Goal: Book appointment/travel/reservation

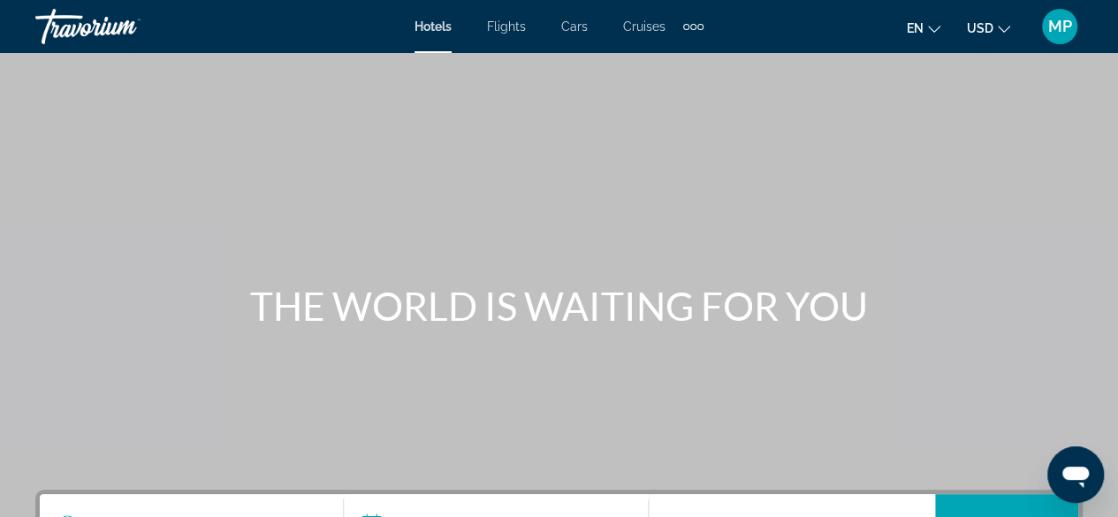
click at [693, 27] on div "Extra navigation items" at bounding box center [693, 27] width 6 height 6
click at [730, 100] on div "Main content" at bounding box center [559, 265] width 1118 height 530
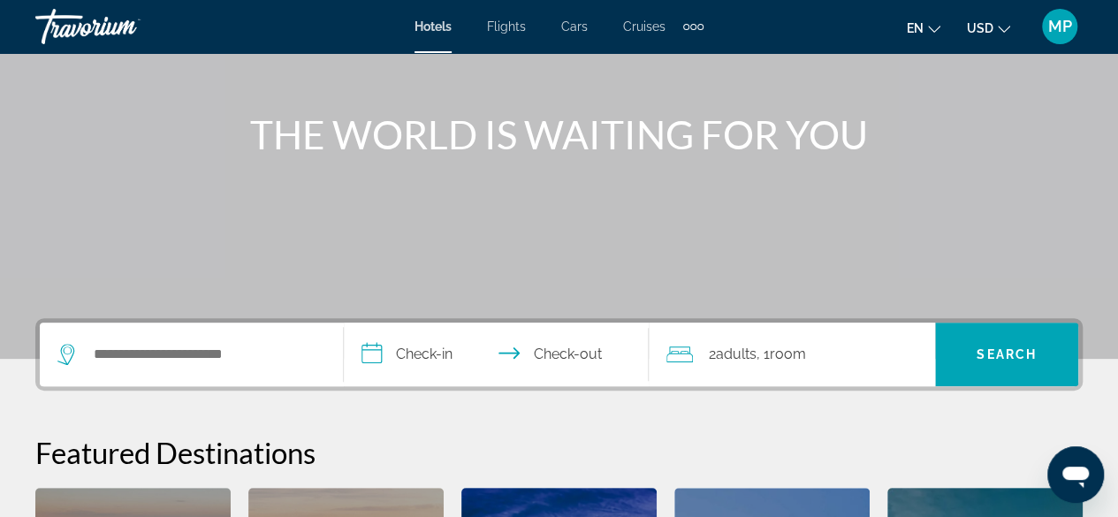
scroll to position [177, 0]
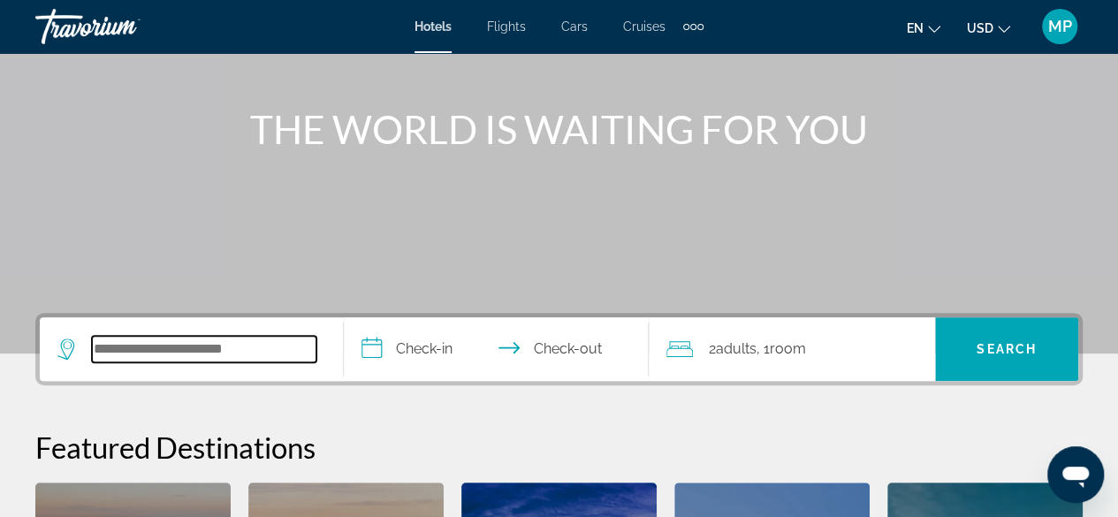
click at [228, 352] on input "Search widget" at bounding box center [204, 349] width 225 height 27
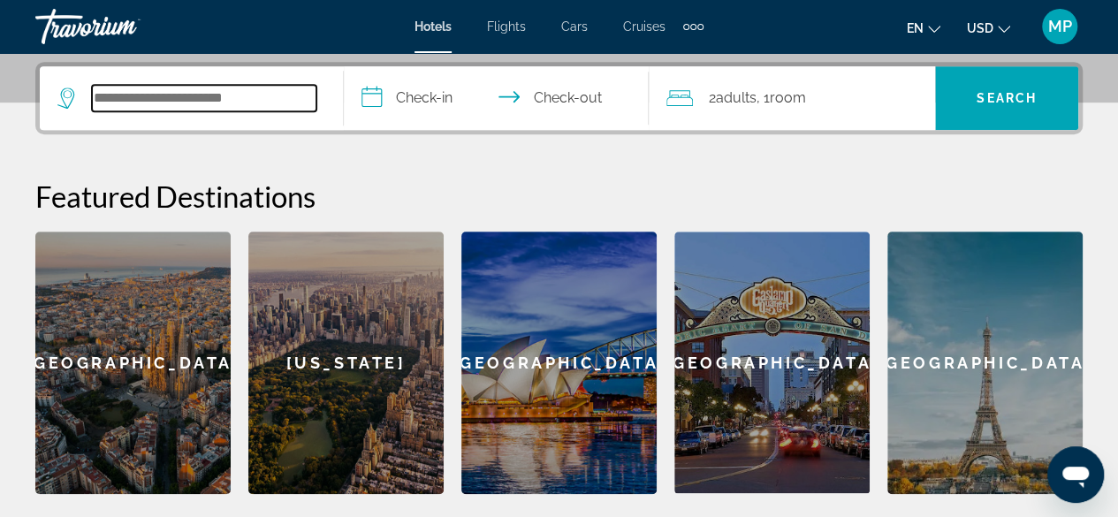
scroll to position [431, 0]
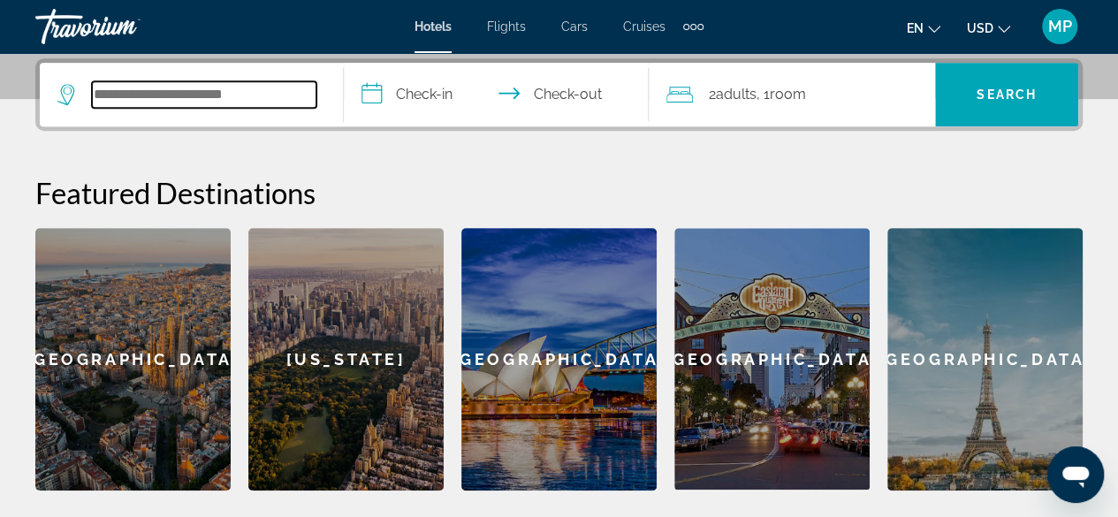
click at [230, 93] on input "Search widget" at bounding box center [204, 94] width 225 height 27
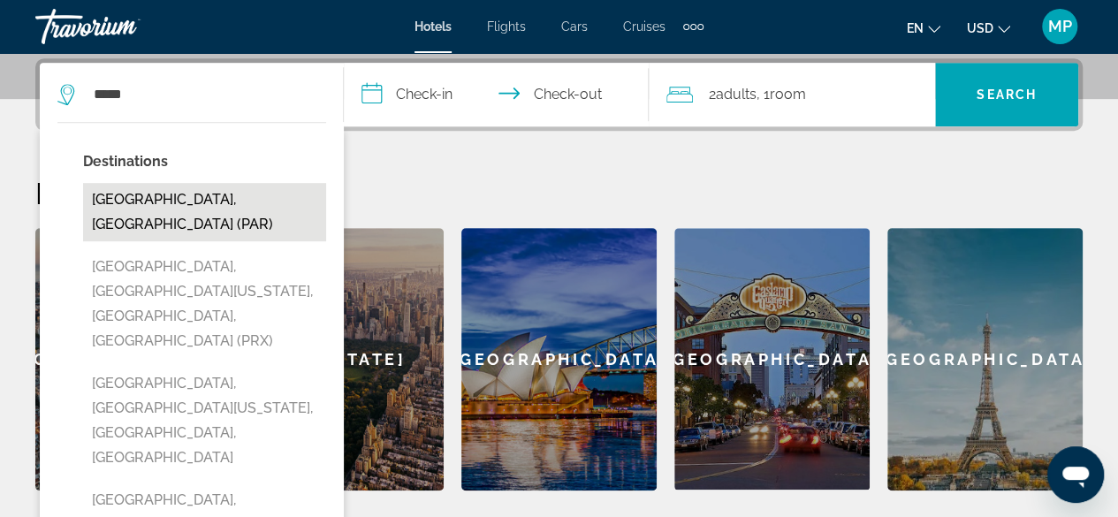
click at [250, 199] on button "[GEOGRAPHIC_DATA], [GEOGRAPHIC_DATA] (PAR)" at bounding box center [204, 212] width 243 height 58
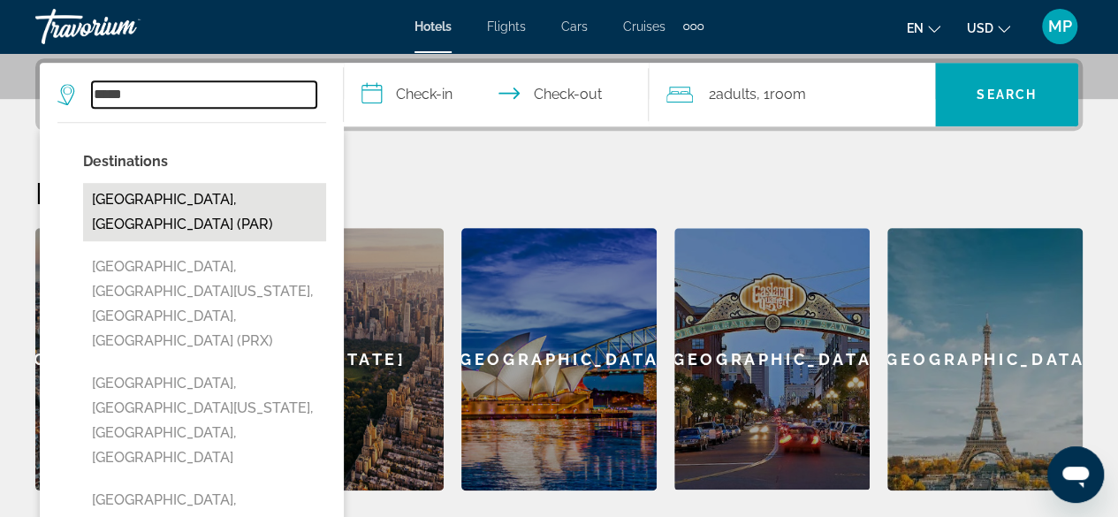
type input "**********"
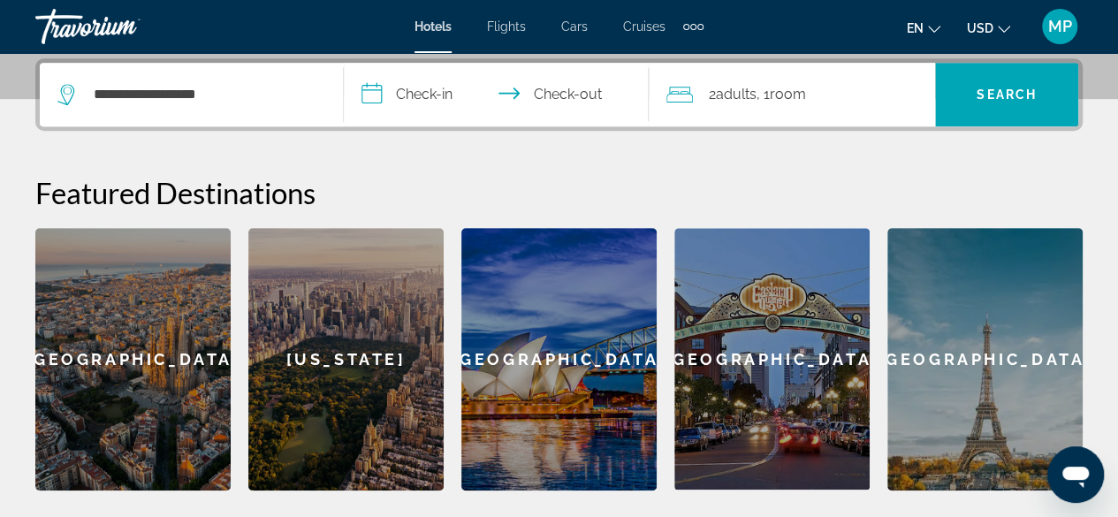
click at [425, 94] on input "**********" at bounding box center [499, 97] width 311 height 69
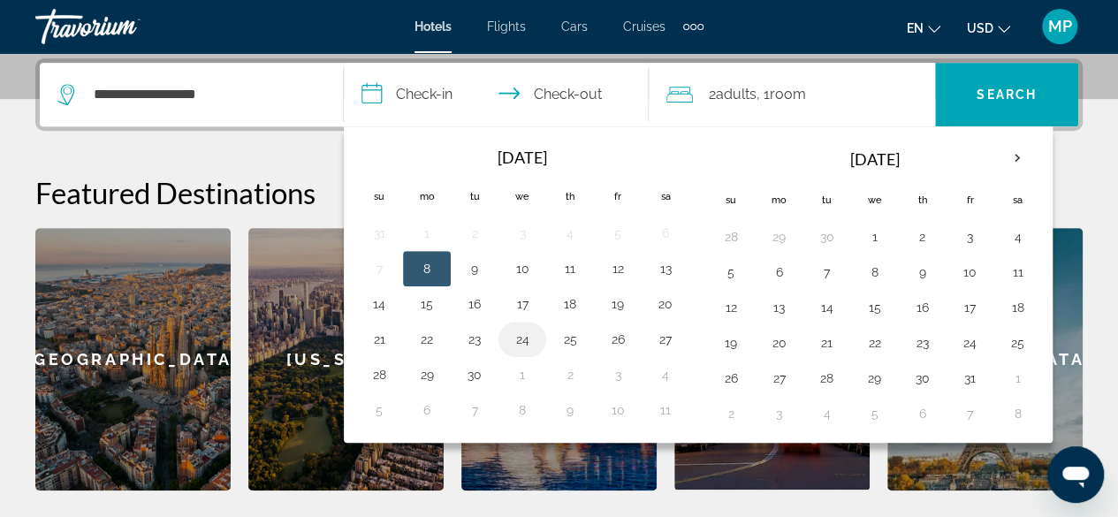
click at [518, 336] on button "24" at bounding box center [522, 339] width 28 height 25
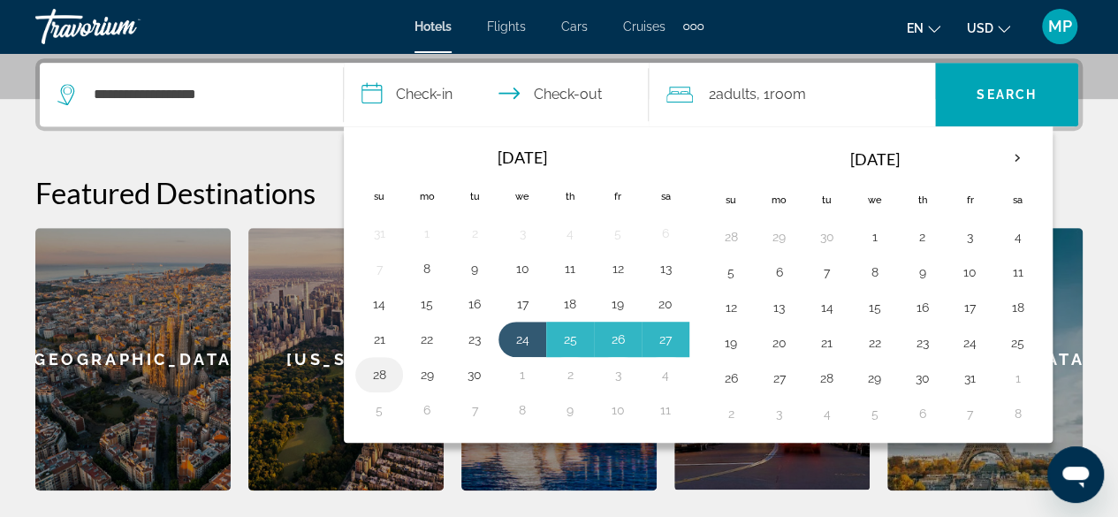
click at [387, 367] on button "28" at bounding box center [379, 374] width 28 height 25
type input "**********"
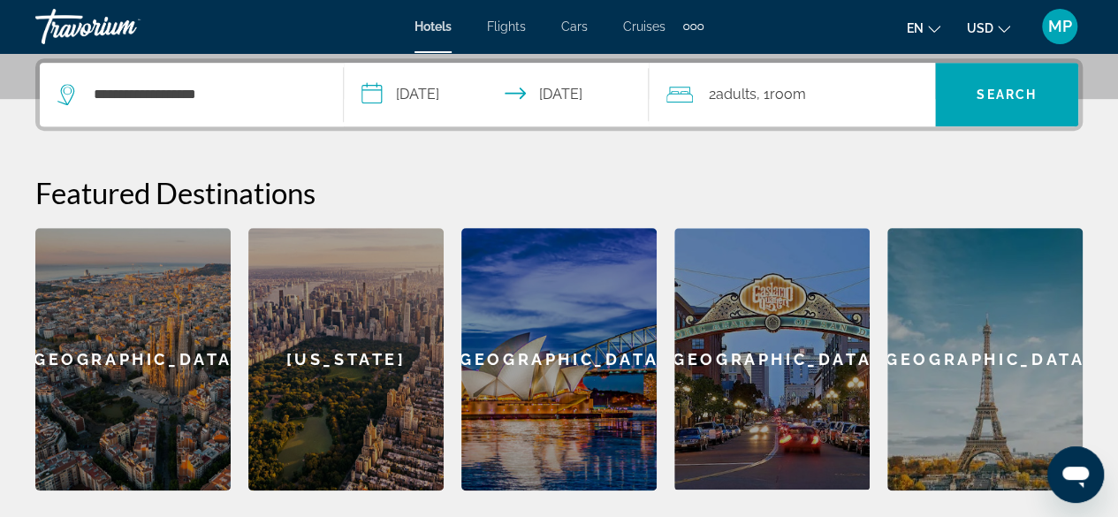
click at [806, 98] on span "Room" at bounding box center [788, 94] width 36 height 17
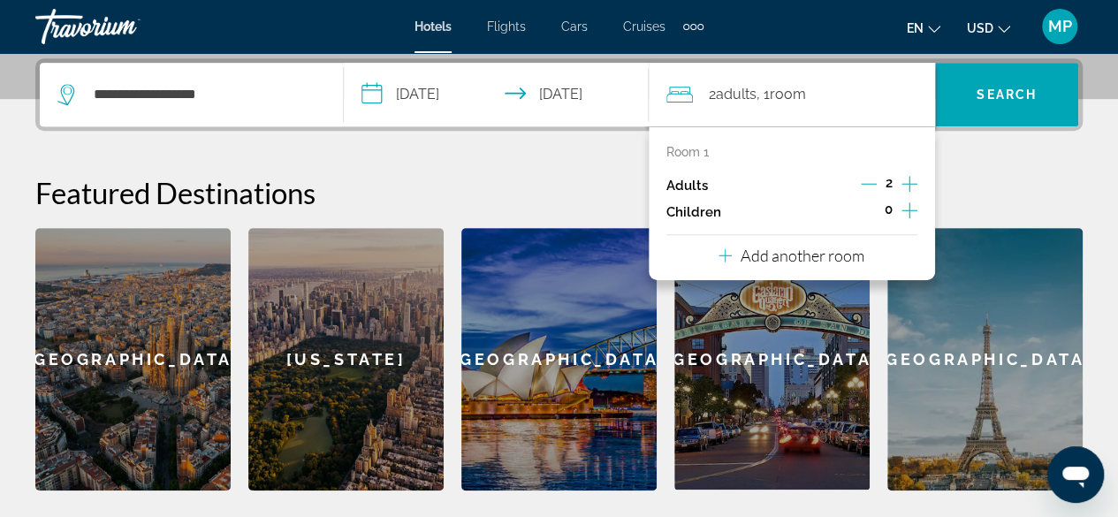
click at [1015, 181] on h2 "Featured Destinations" at bounding box center [559, 192] width 1048 height 35
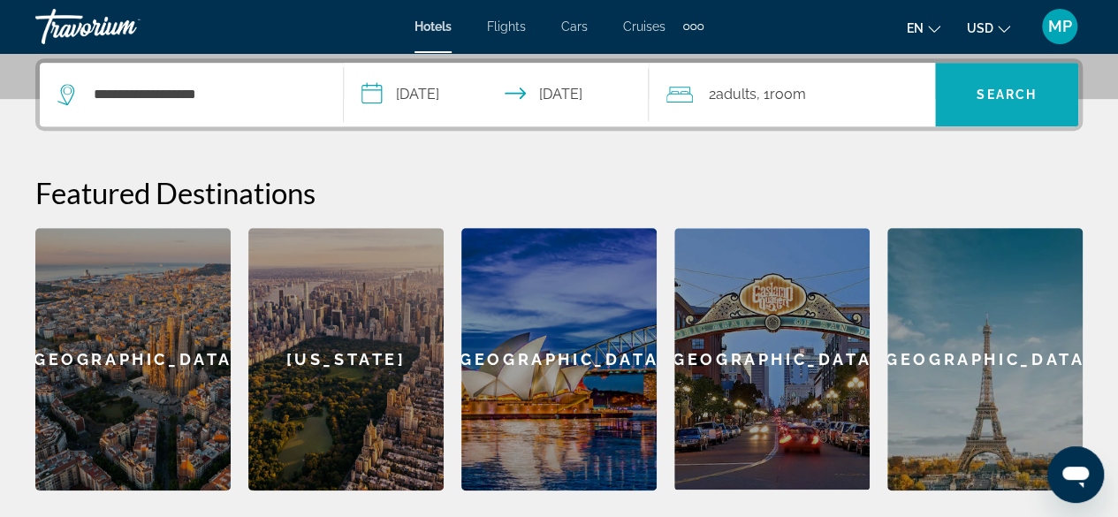
click at [1010, 98] on span "Search" at bounding box center [1007, 95] width 60 height 14
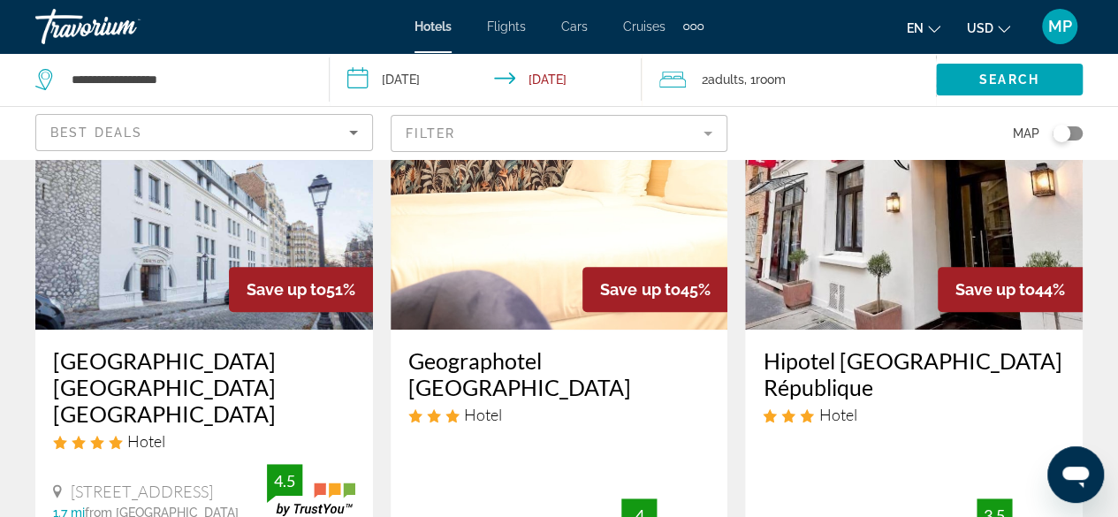
scroll to position [177, 0]
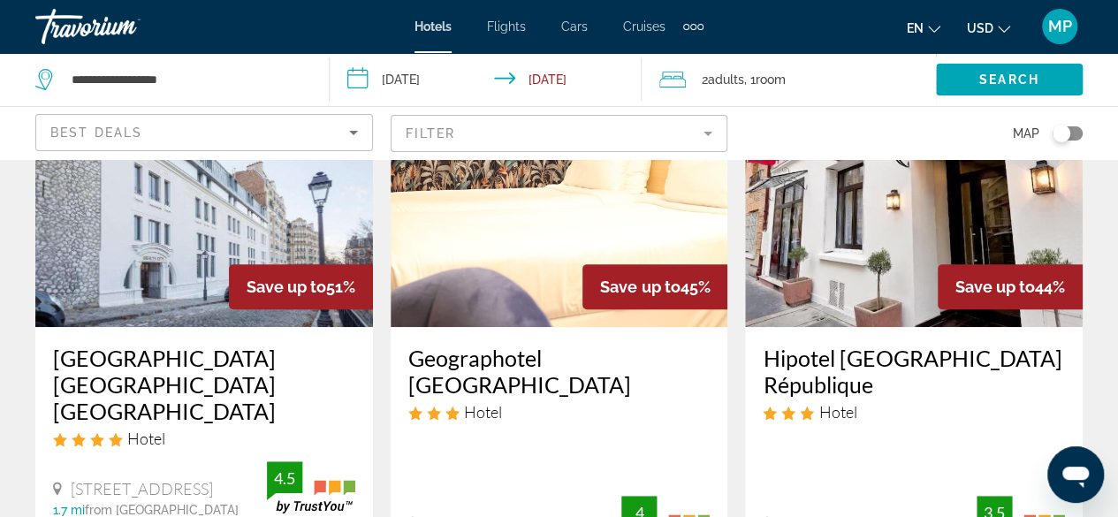
click at [158, 224] on img "Main content" at bounding box center [204, 185] width 338 height 283
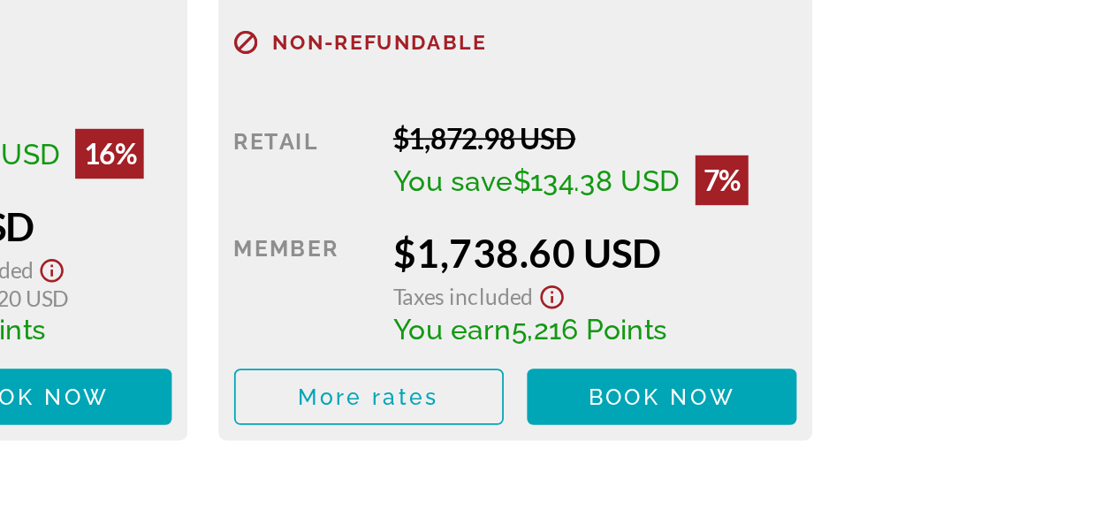
scroll to position [3588, 0]
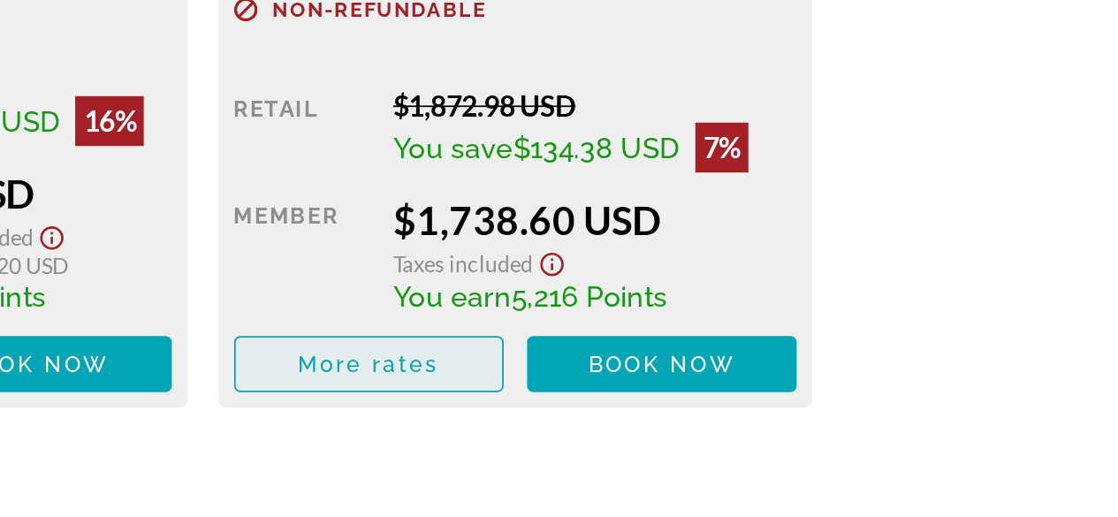
click at [518, 409] on span "Main content" at bounding box center [475, 430] width 151 height 42
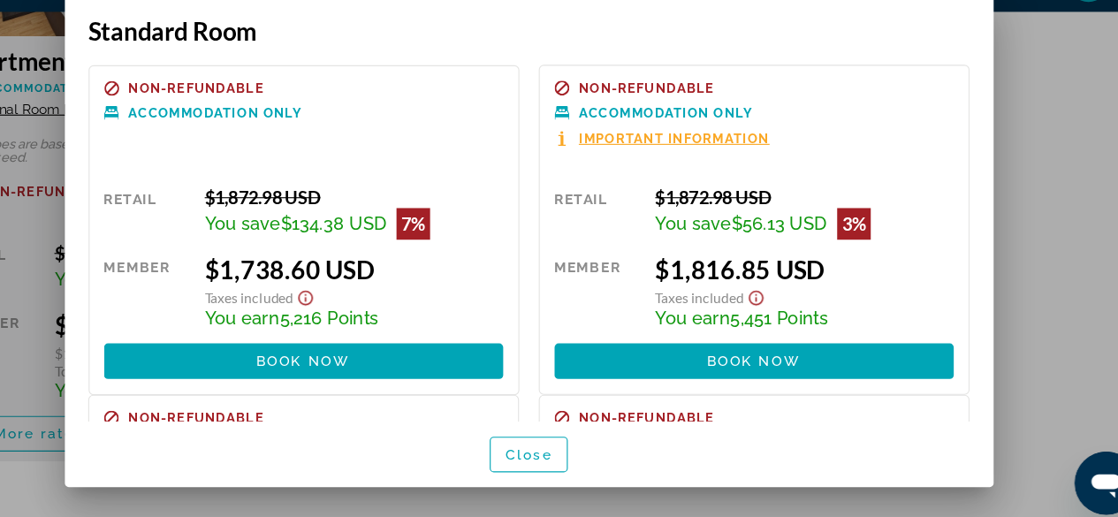
scroll to position [242, 0]
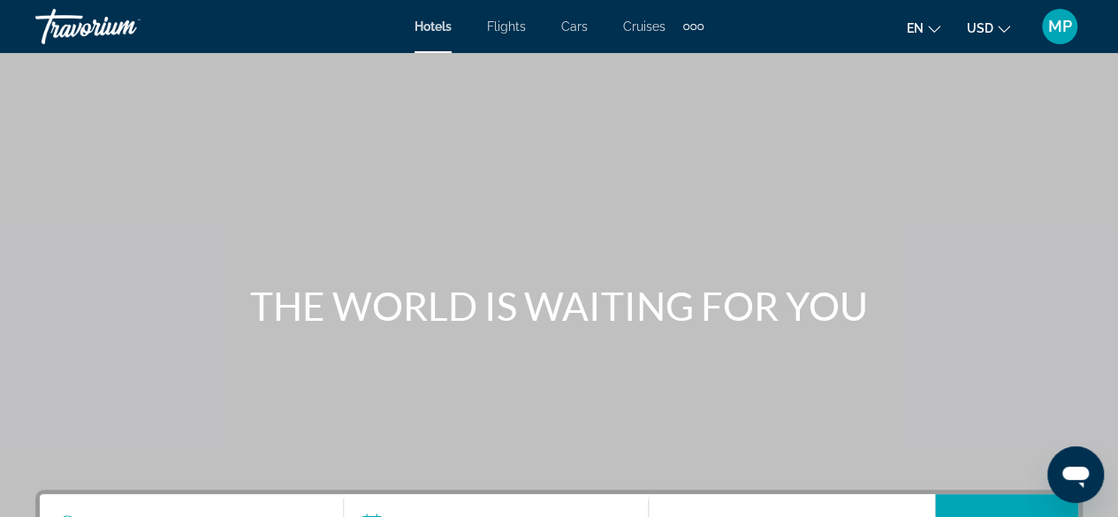
click at [695, 29] on div "Extra navigation items" at bounding box center [693, 26] width 20 height 27
click at [833, 86] on div "Main content" at bounding box center [559, 265] width 1118 height 530
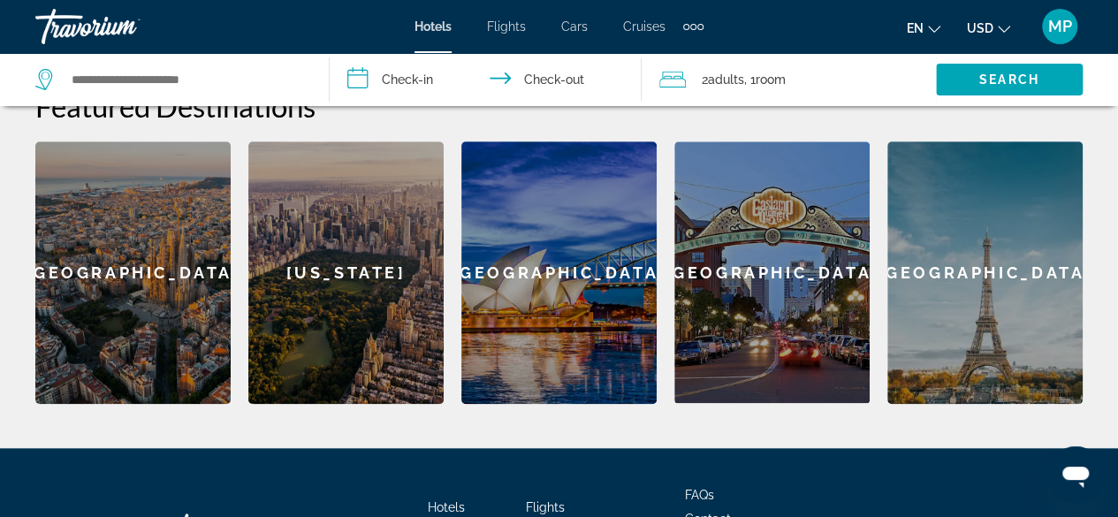
scroll to position [442, 0]
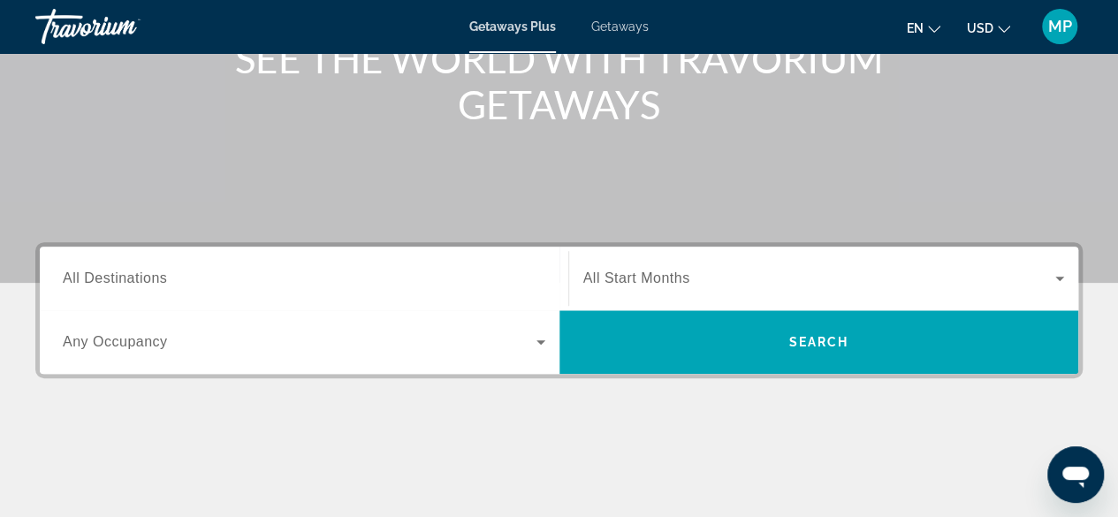
scroll to position [265, 0]
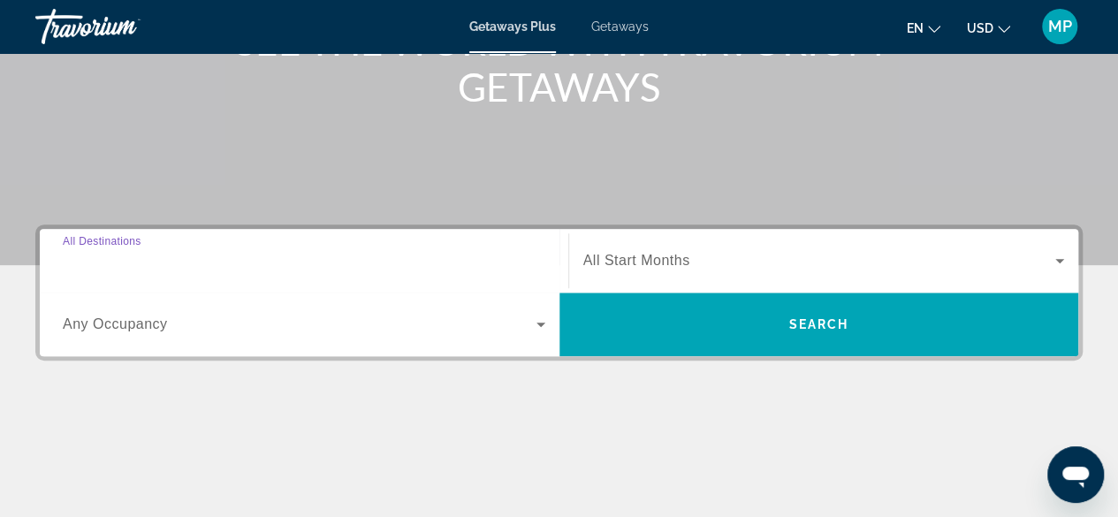
click at [183, 263] on input "Destination All Destinations" at bounding box center [304, 261] width 483 height 21
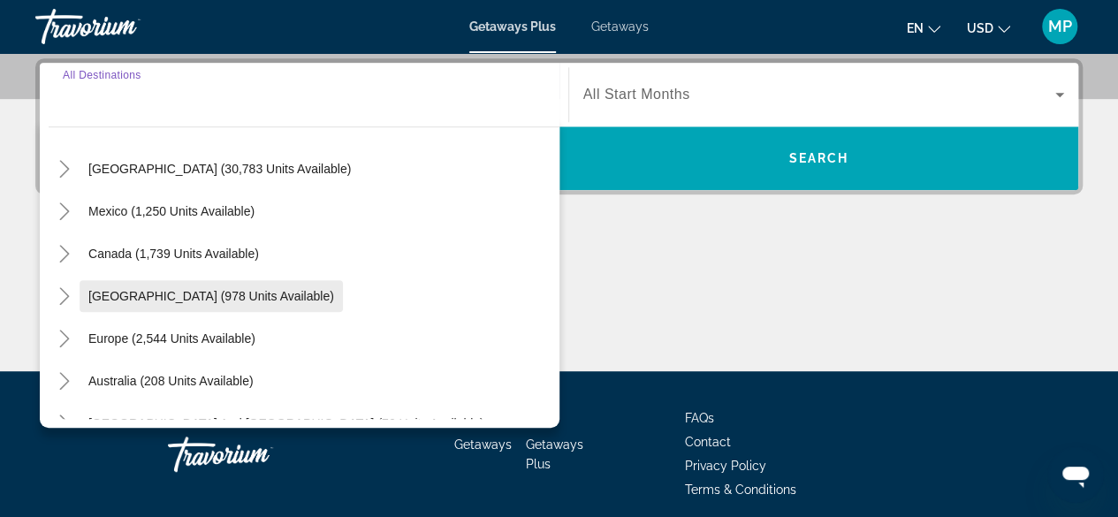
scroll to position [88, 0]
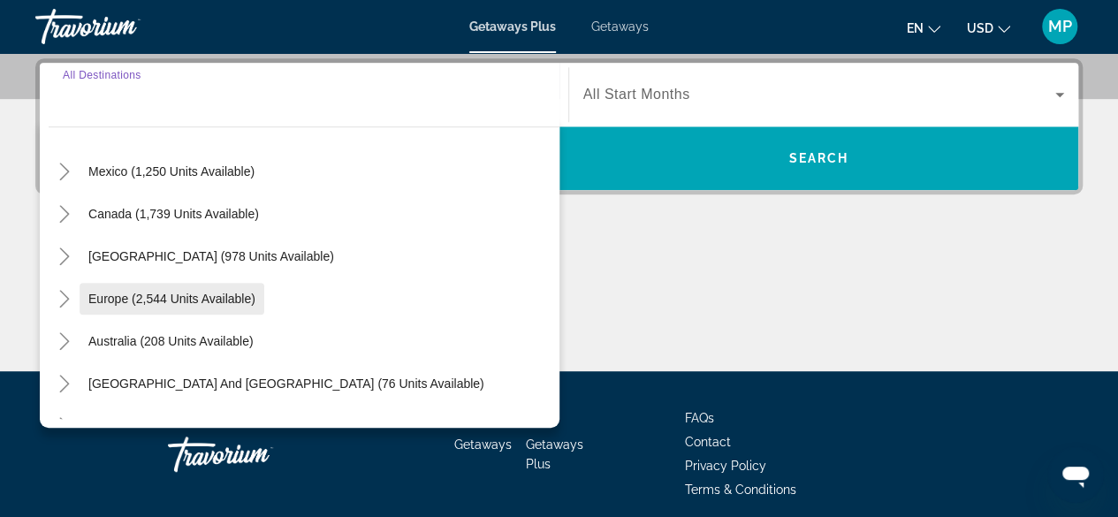
click at [95, 297] on span "Europe (2,544 units available)" at bounding box center [171, 299] width 167 height 14
type input "**********"
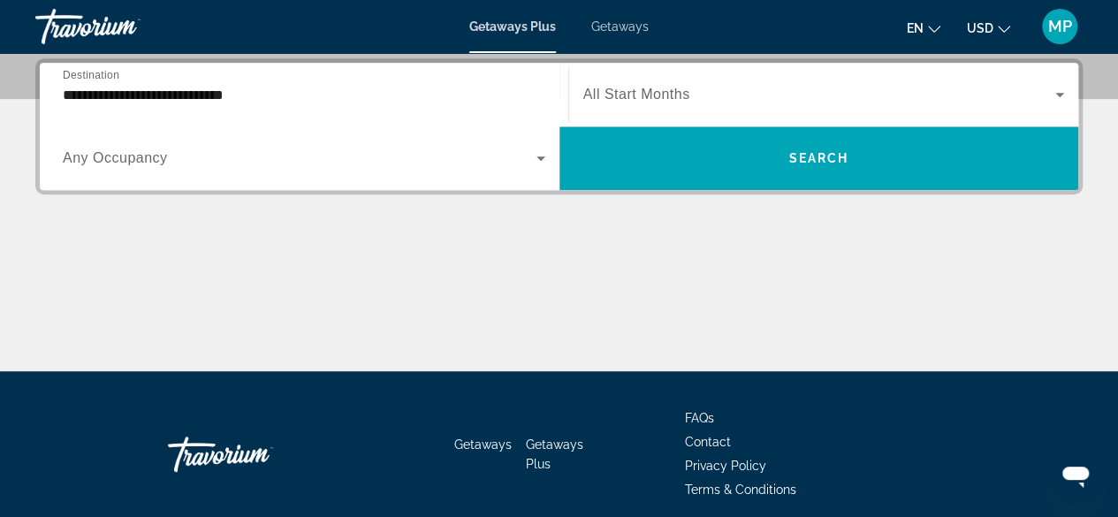
click at [649, 248] on div "Main content" at bounding box center [559, 305] width 1048 height 133
click at [769, 95] on span "Search widget" at bounding box center [819, 94] width 473 height 21
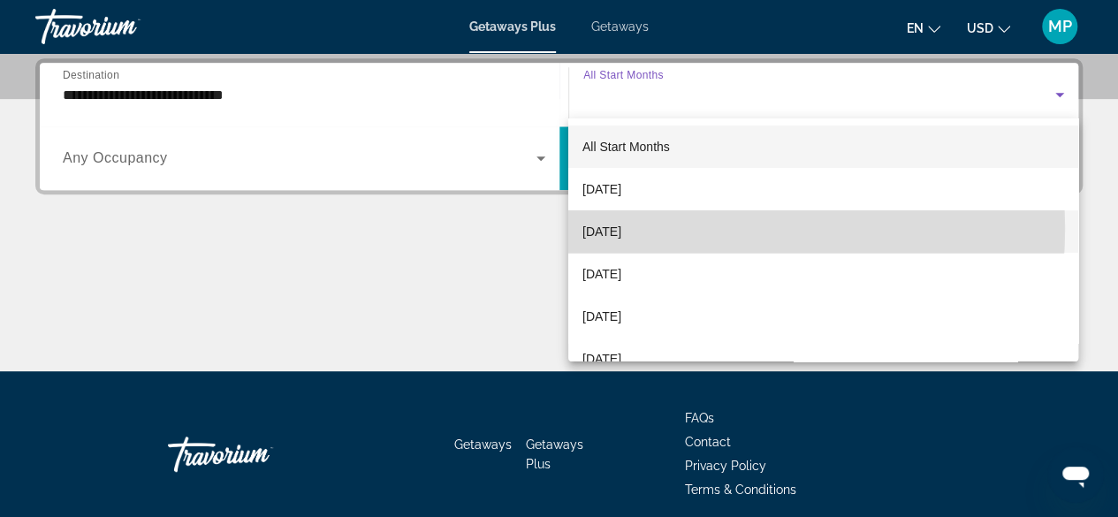
click at [670, 229] on mat-option "October 2025" at bounding box center [823, 231] width 510 height 42
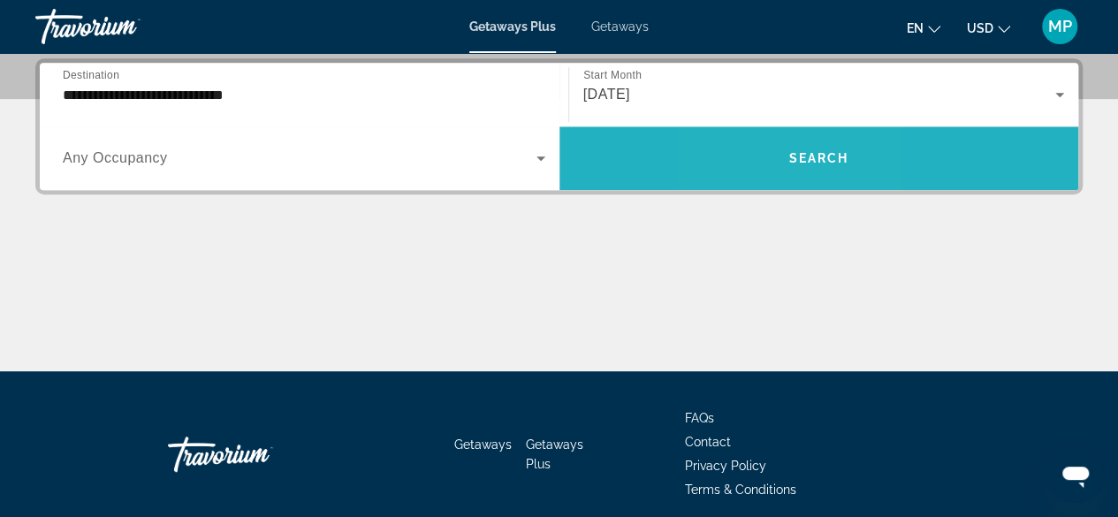
click at [767, 164] on span "Search widget" at bounding box center [820, 158] width 520 height 42
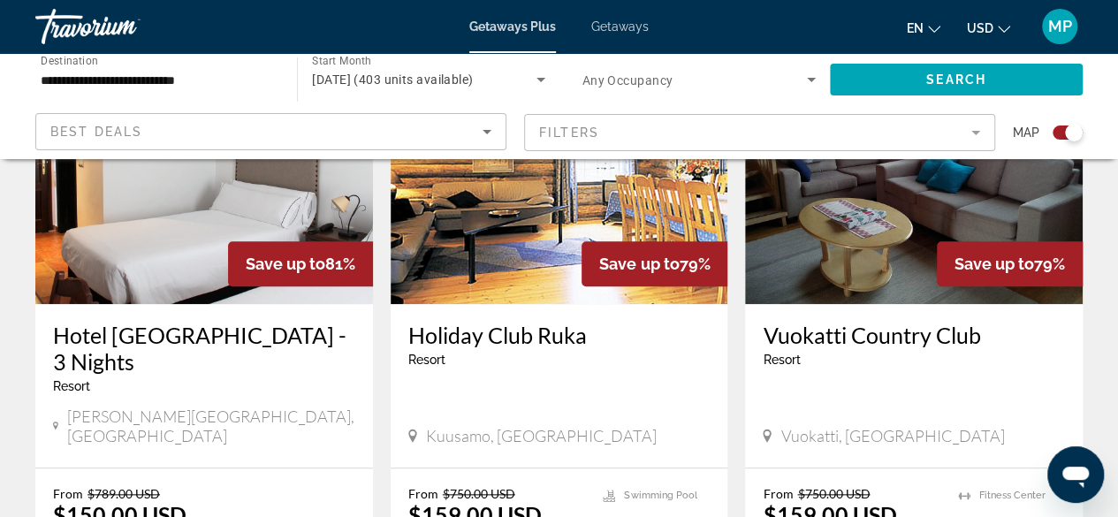
scroll to position [787, 0]
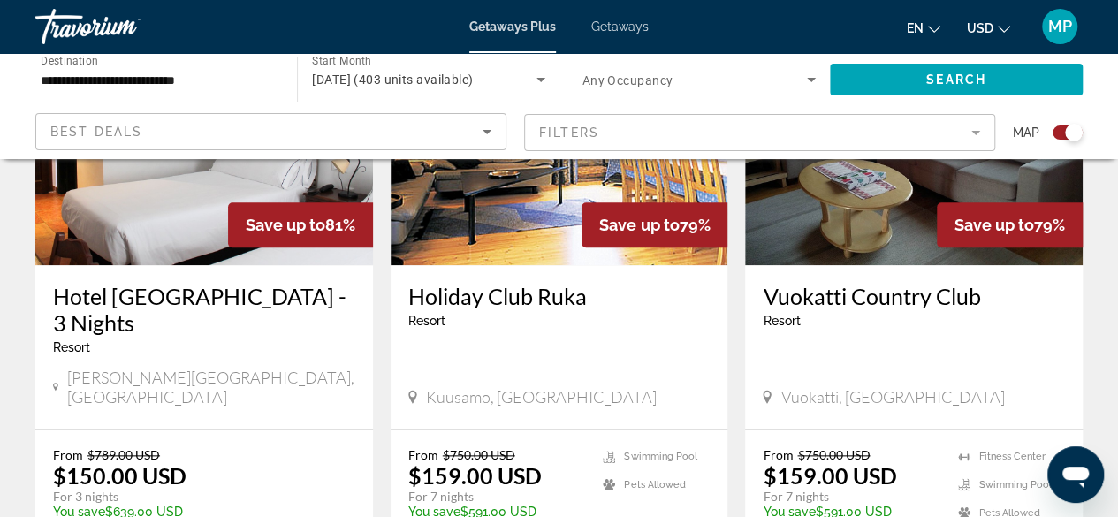
click at [191, 233] on img "Main content" at bounding box center [204, 123] width 338 height 283
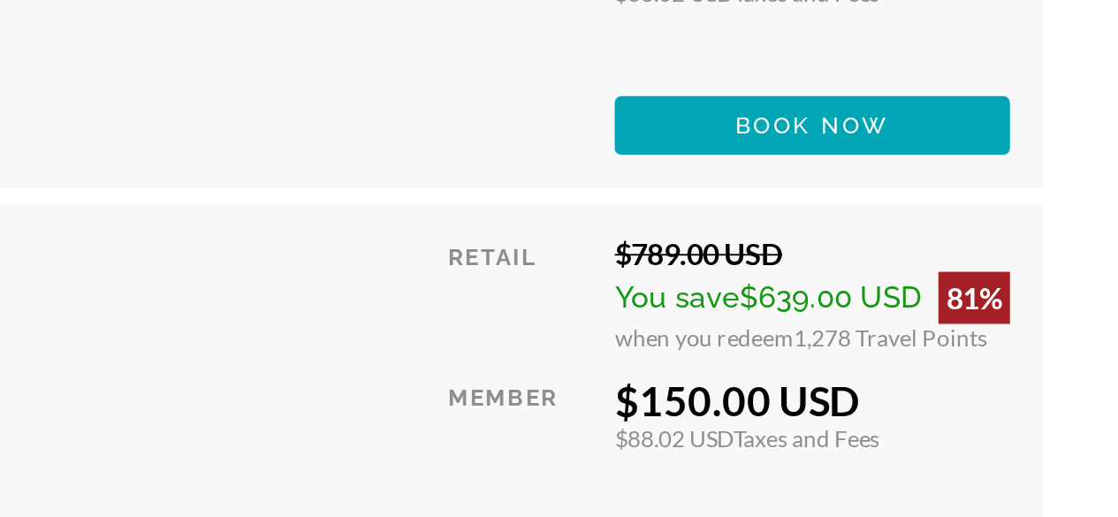
scroll to position [3189, 0]
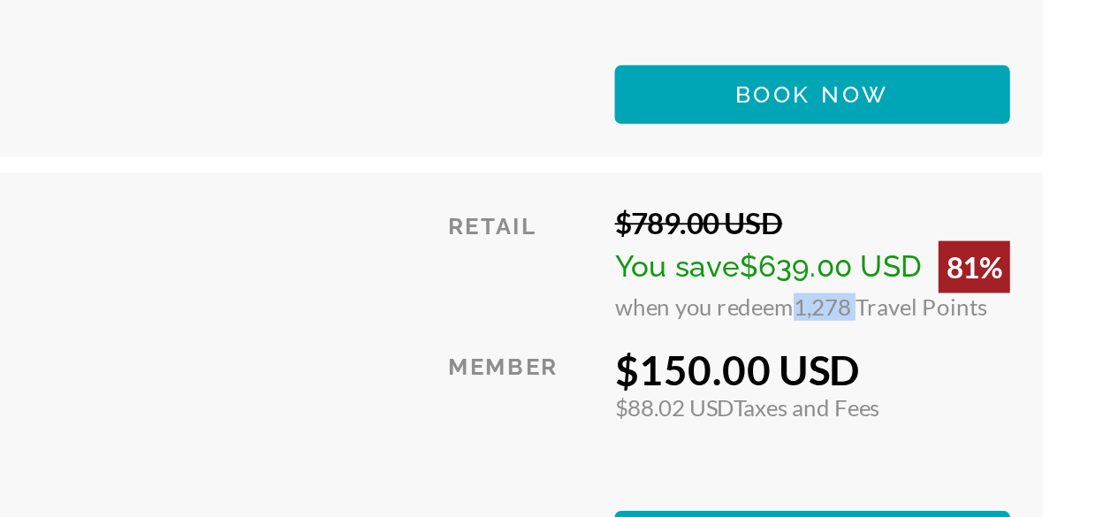
drag, startPoint x: 945, startPoint y: 306, endPoint x: 977, endPoint y: 317, distance: 33.5
click at [977, 317] on div "Retail $789.00 USD You save $639.00 USD 81% when you redeem 1,278 Travel Points…" at bounding box center [912, 368] width 305 height 198
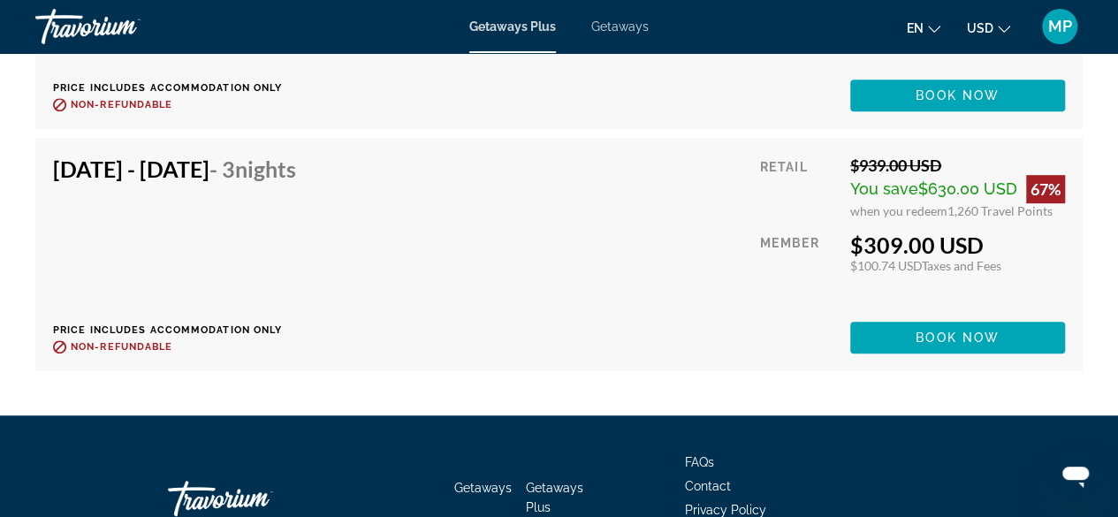
scroll to position [3810, 0]
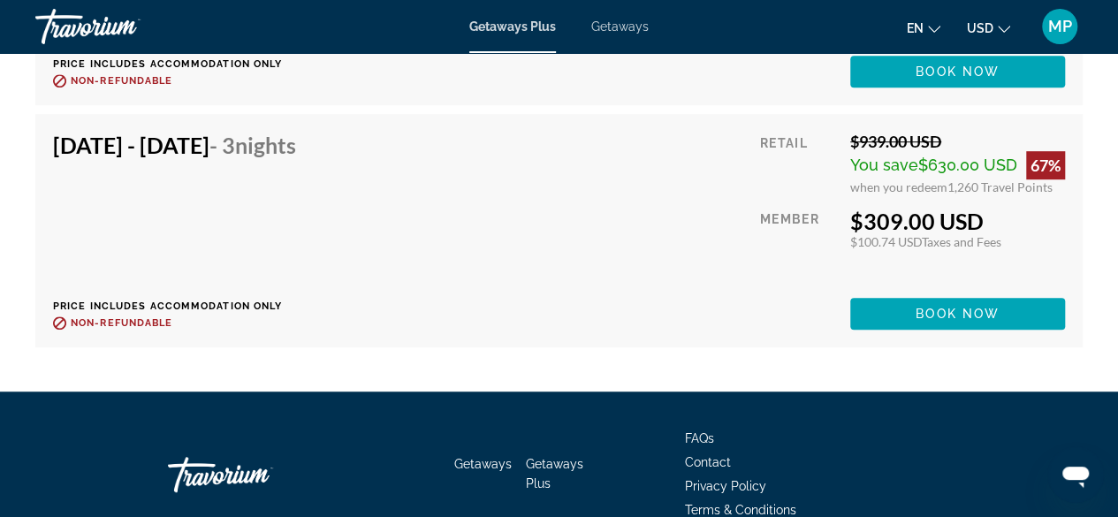
click at [635, 34] on div "Getaways Plus Getaways en English Español Français Italiano Português русский U…" at bounding box center [559, 27] width 1118 height 46
click at [625, 26] on span "Getaways" at bounding box center [619, 26] width 57 height 14
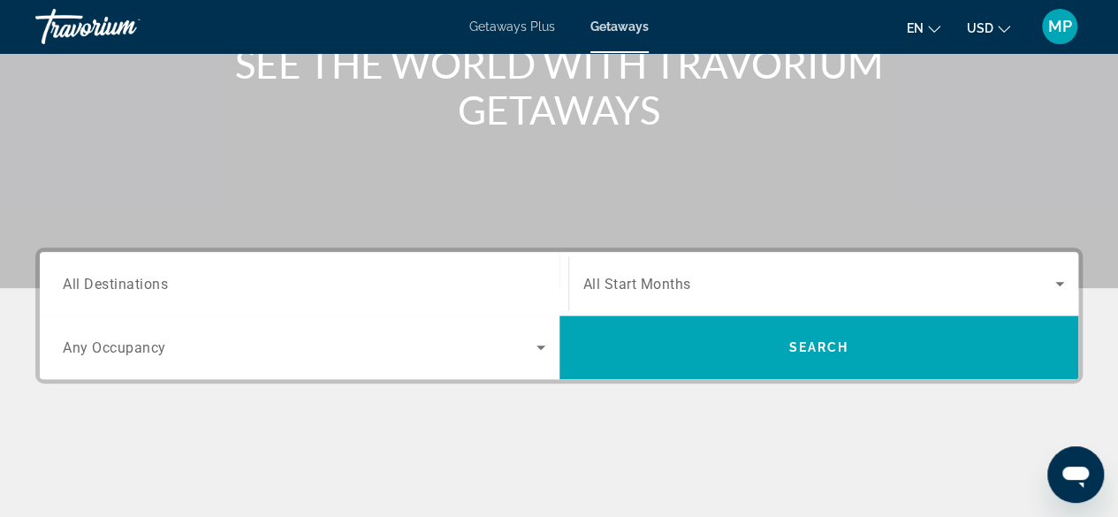
scroll to position [265, 0]
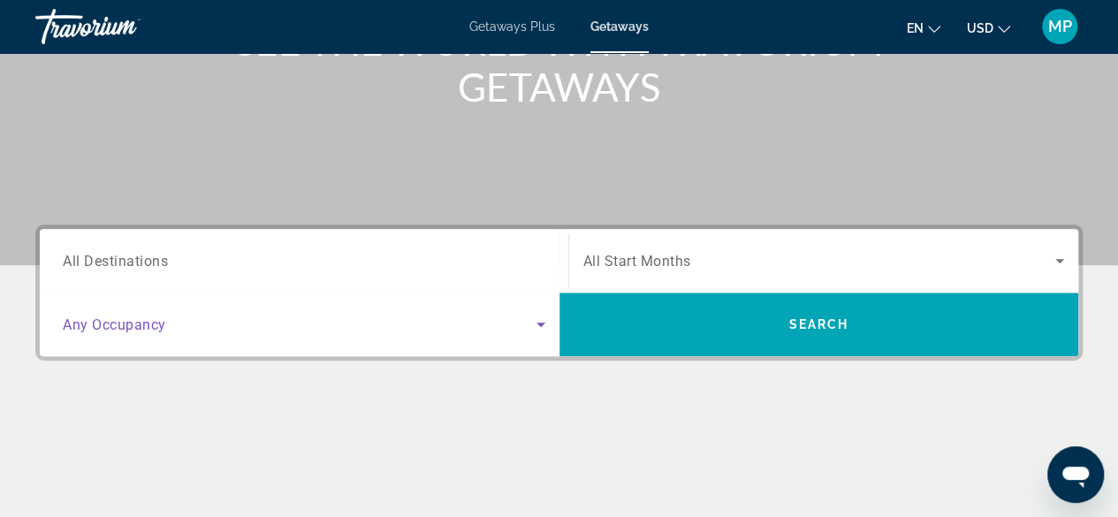
click at [543, 323] on icon "Search widget" at bounding box center [541, 325] width 9 height 4
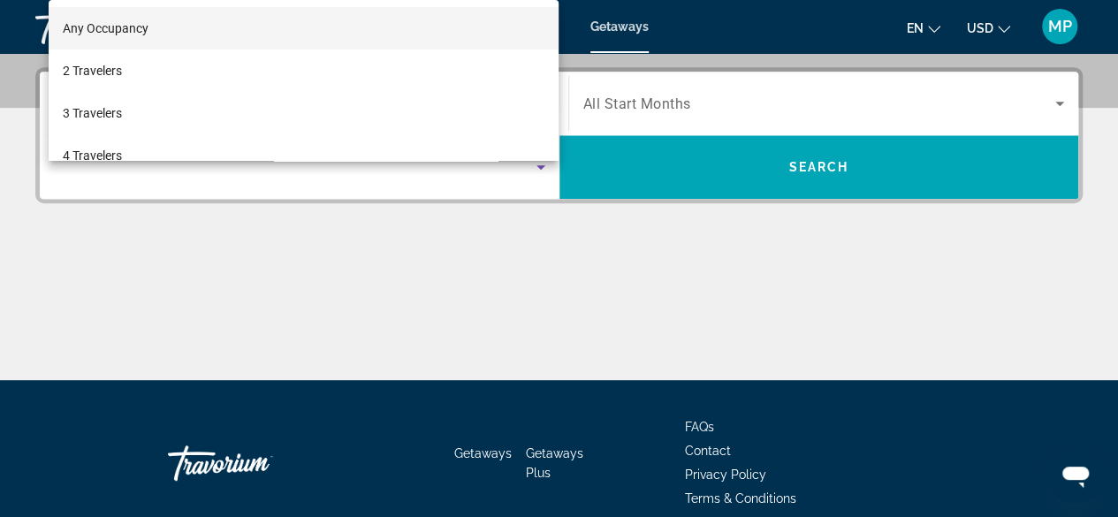
scroll to position [431, 0]
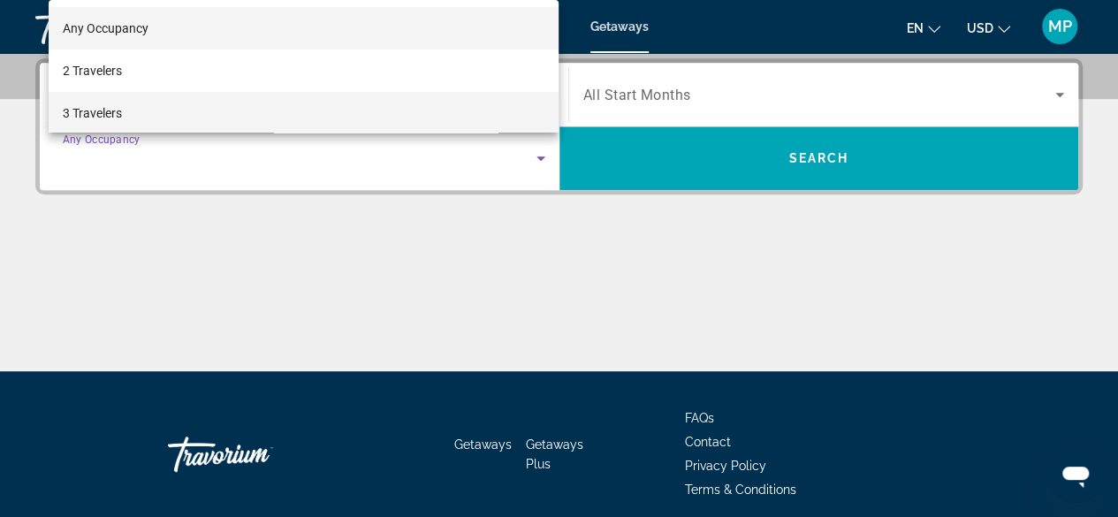
click at [131, 113] on mat-option "3 Travelers" at bounding box center [304, 113] width 511 height 42
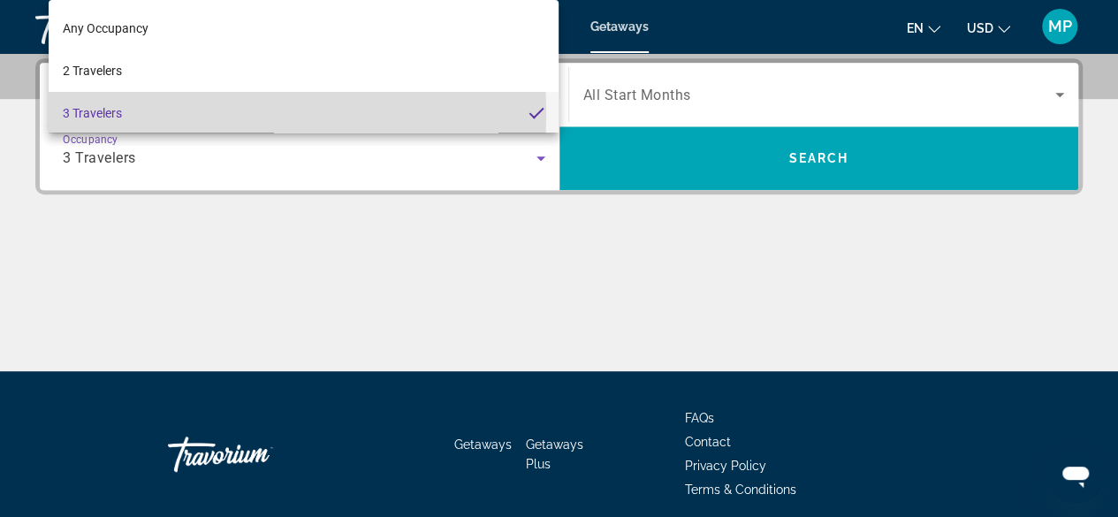
scroll to position [2, 0]
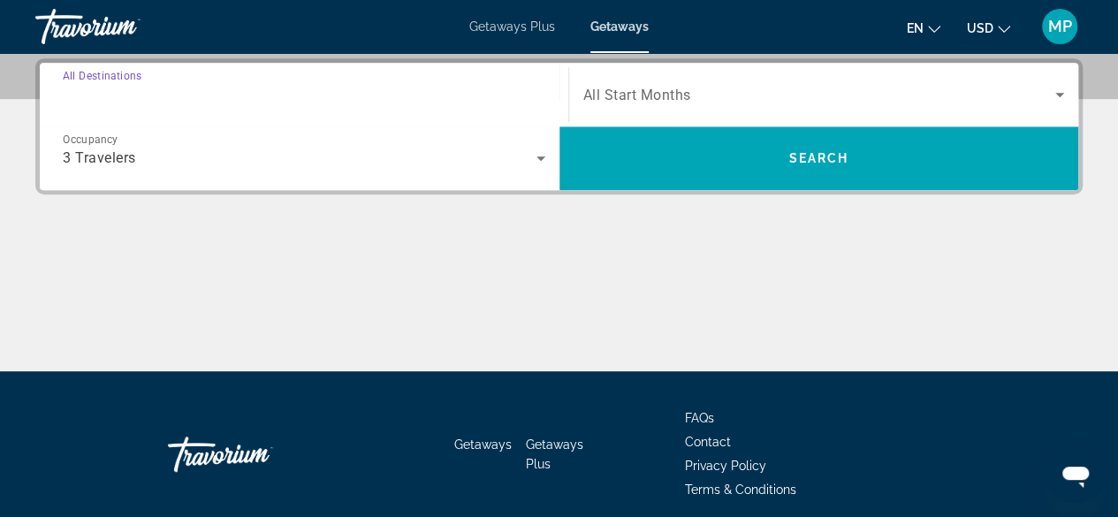
click at [187, 94] on input "Destination All Destinations" at bounding box center [304, 95] width 483 height 21
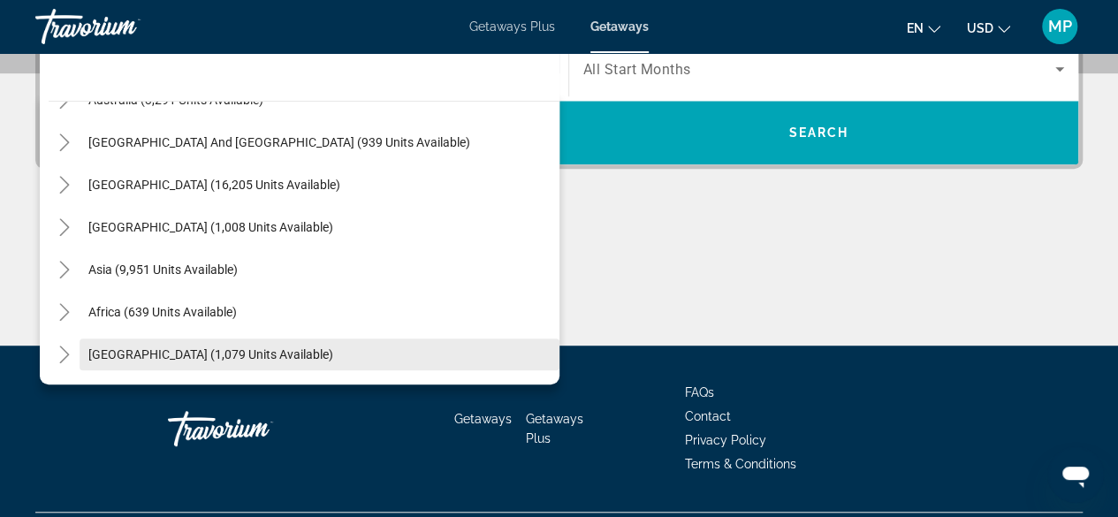
scroll to position [500, 0]
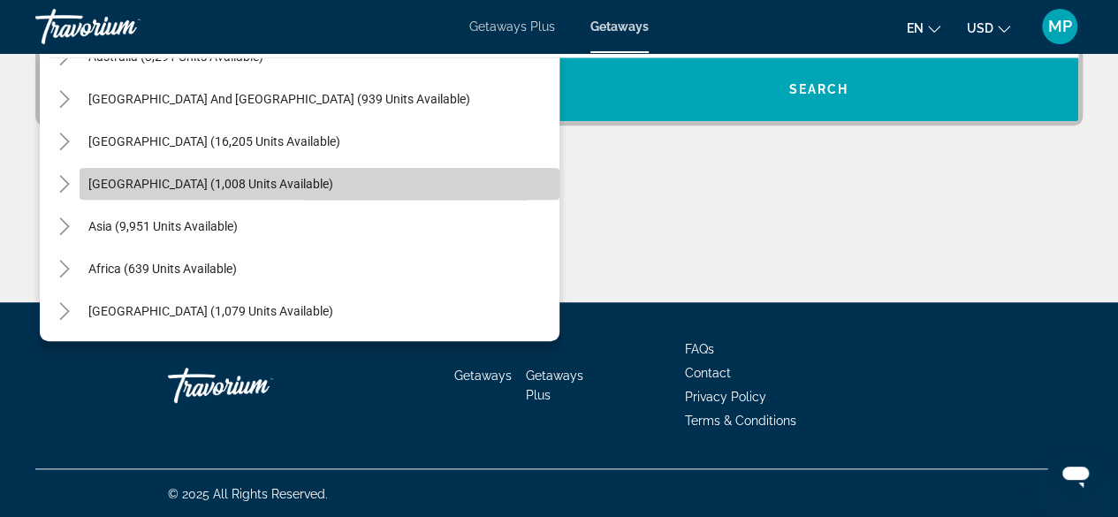
click at [333, 183] on span "Search widget" at bounding box center [320, 184] width 480 height 42
type input "**********"
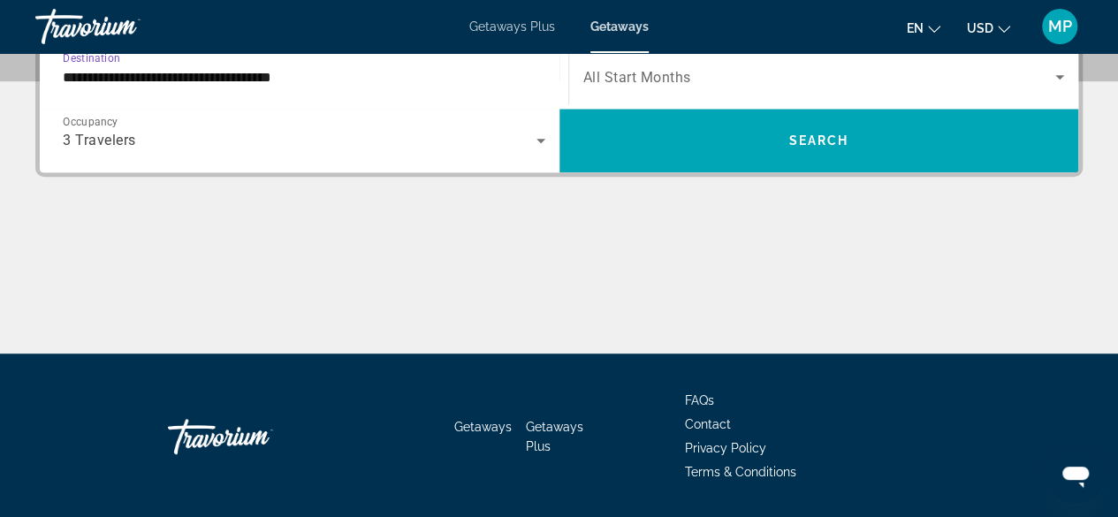
scroll to position [431, 0]
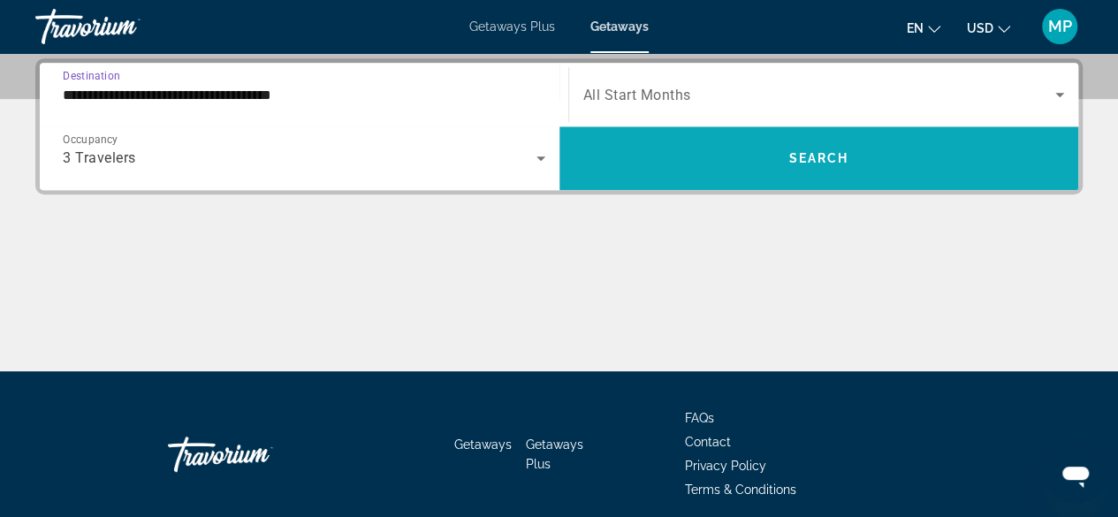
click at [796, 147] on span "Search widget" at bounding box center [820, 158] width 520 height 42
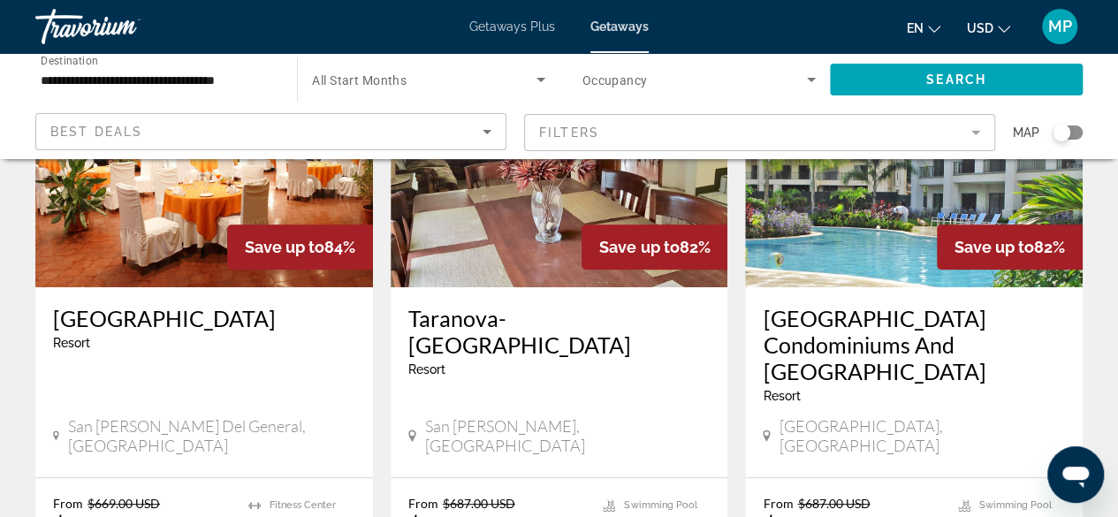
scroll to position [177, 0]
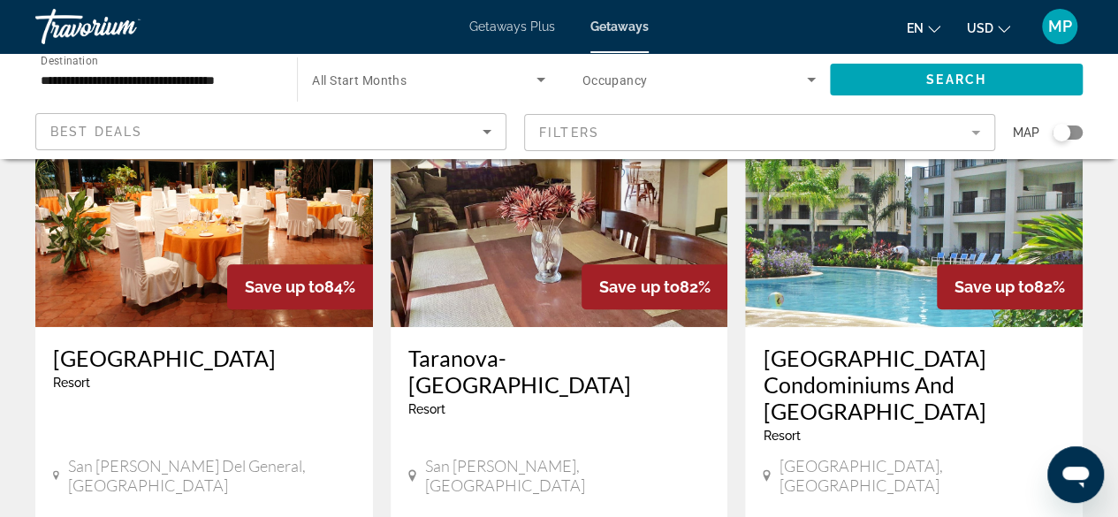
click at [241, 266] on div "Save up to 84%" at bounding box center [300, 286] width 146 height 45
click at [201, 248] on img "Main content" at bounding box center [204, 185] width 338 height 283
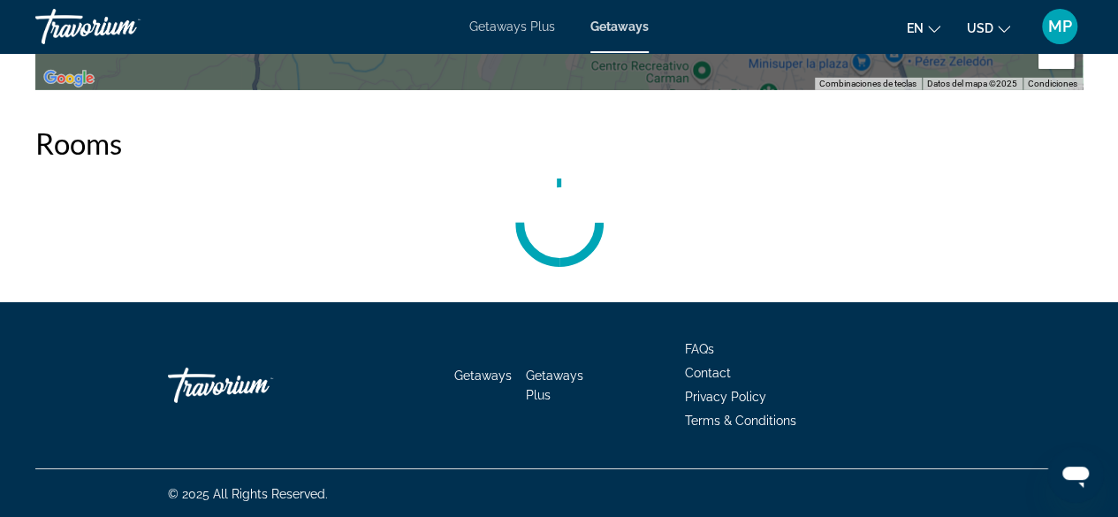
scroll to position [2734, 0]
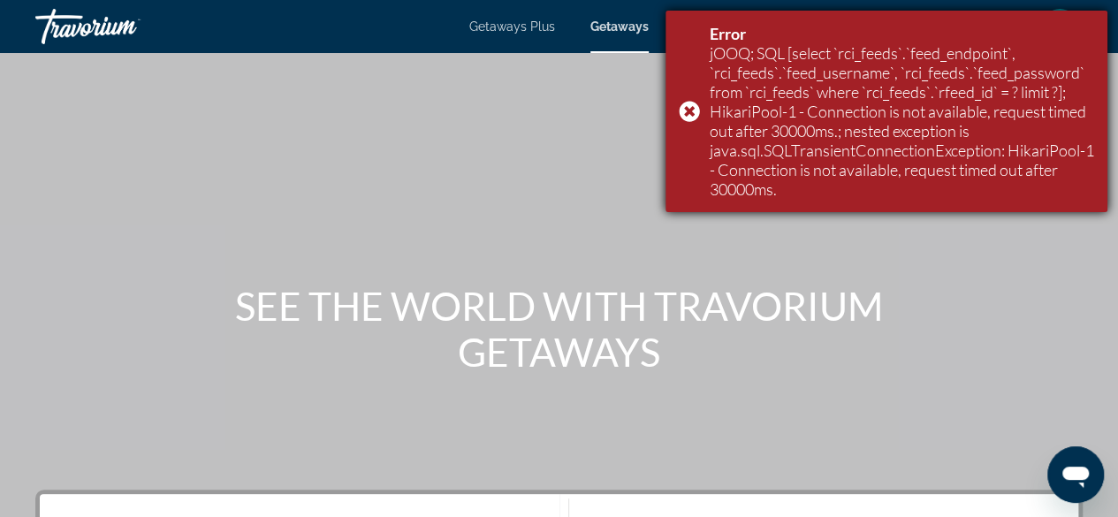
click at [693, 112] on div "Error jOOQ; SQL [select `rci_feeds`.`feed_endpoint`, `rci_feeds`.`feed_username…" at bounding box center [887, 112] width 442 height 202
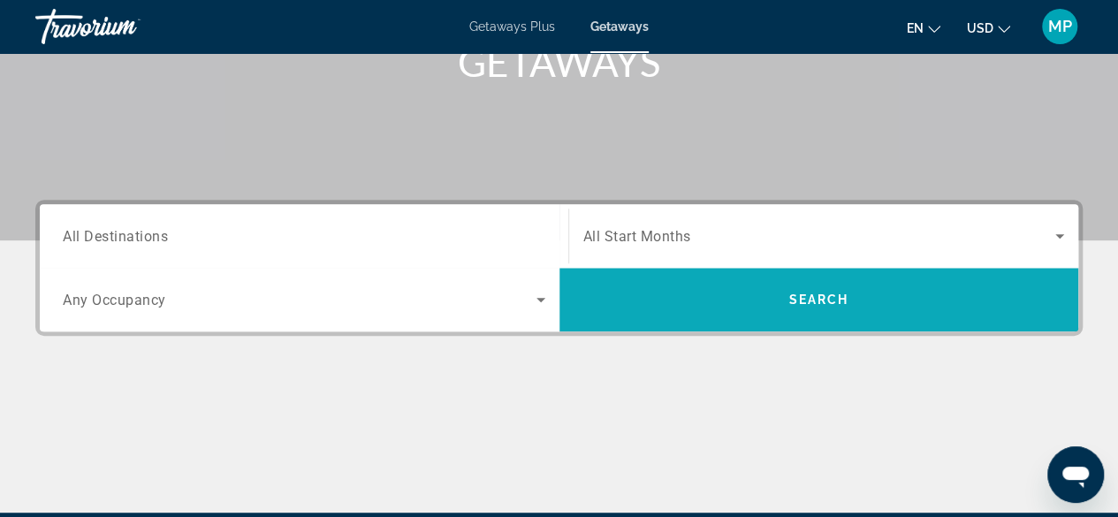
scroll to position [354, 0]
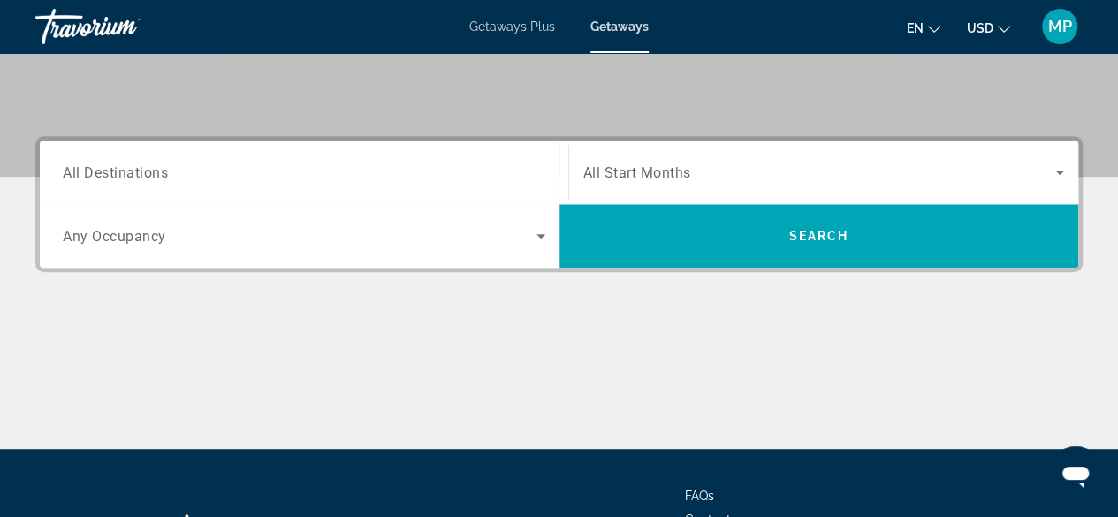
click at [427, 253] on div "Search widget" at bounding box center [304, 236] width 483 height 50
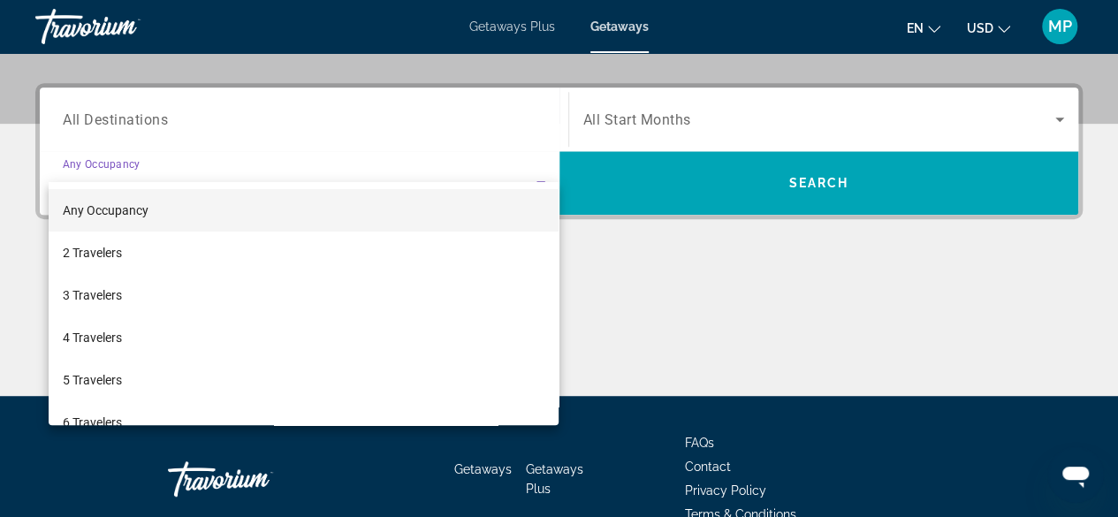
scroll to position [431, 0]
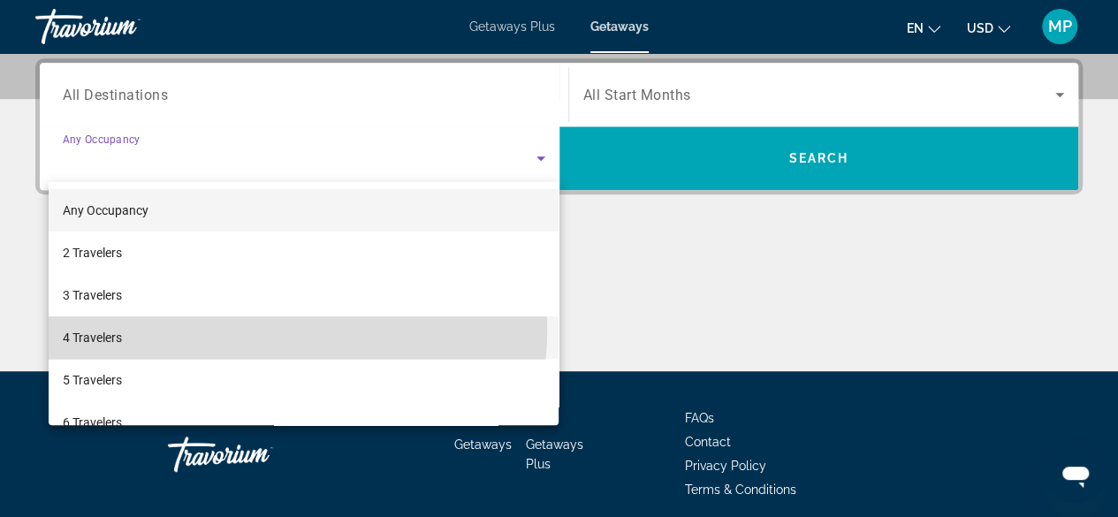
click at [200, 328] on mat-option "4 Travelers" at bounding box center [304, 338] width 511 height 42
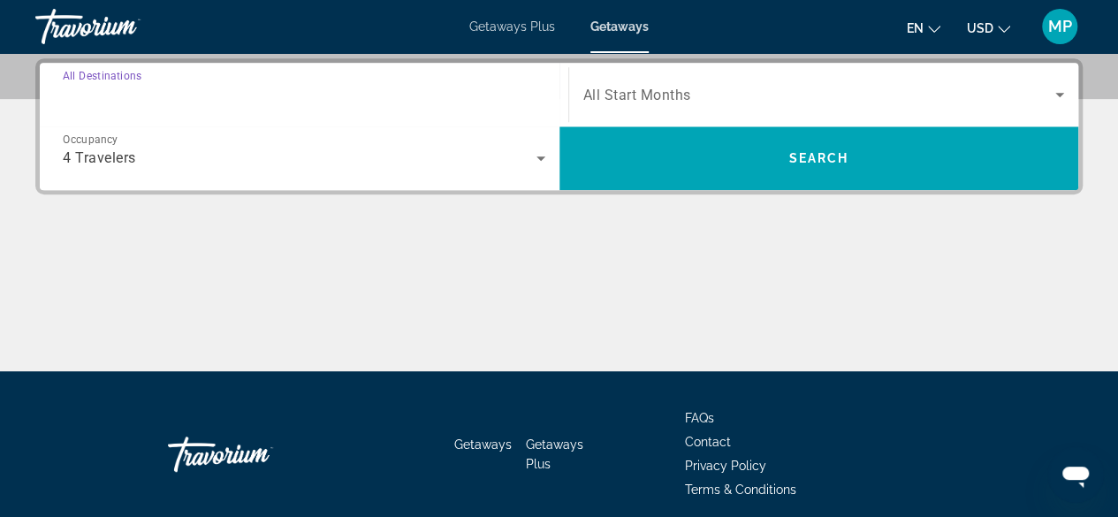
click at [179, 96] on input "Destination All Destinations" at bounding box center [304, 95] width 483 height 21
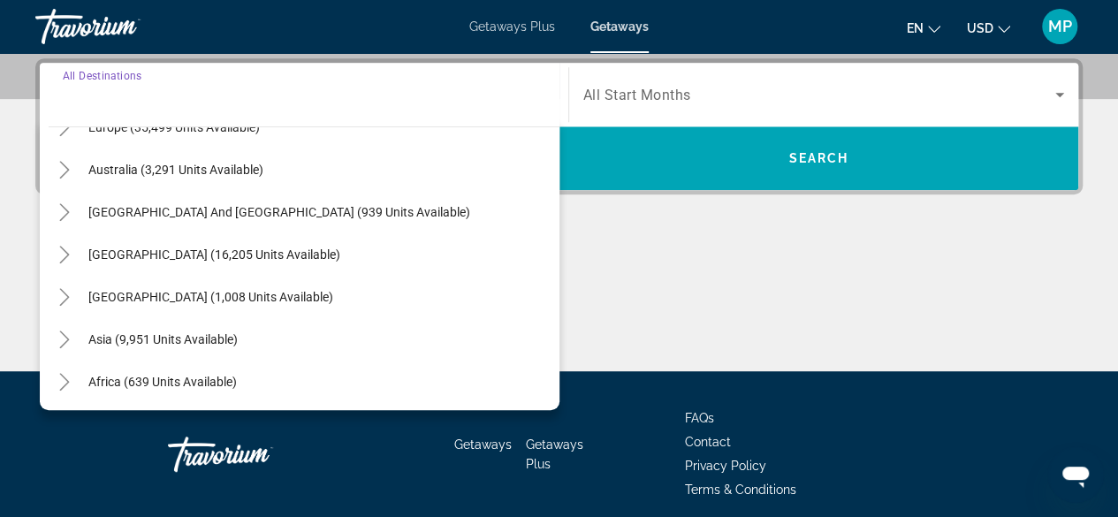
scroll to position [265, 0]
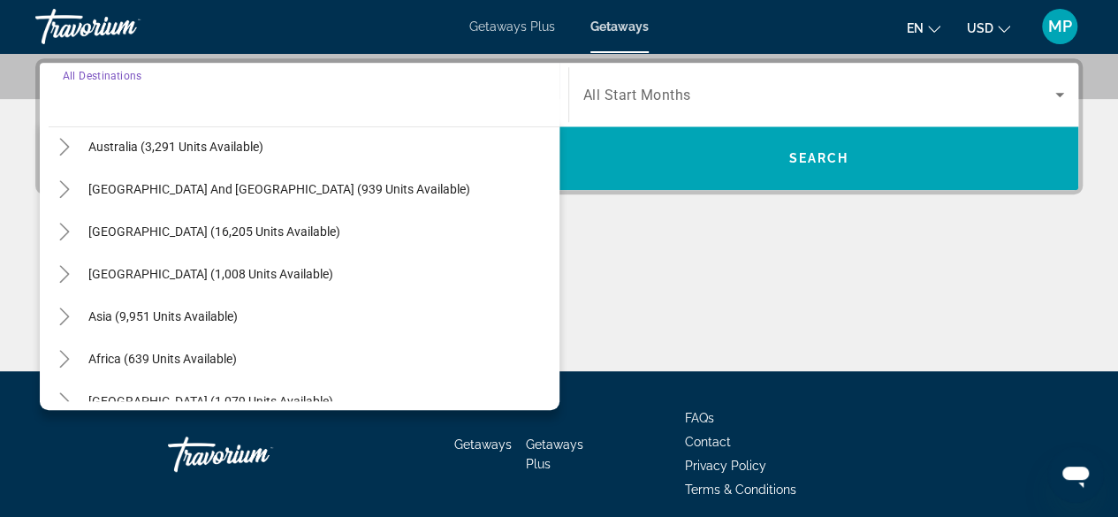
click at [287, 273] on span "Central America (1,008 units available)" at bounding box center [210, 274] width 245 height 14
type input "**********"
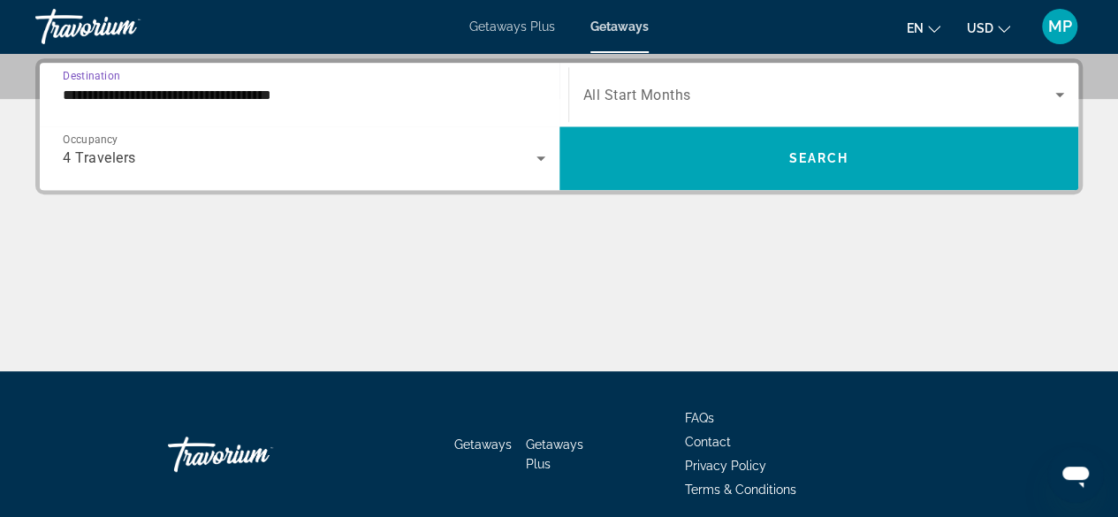
click at [803, 100] on span "Search widget" at bounding box center [819, 94] width 473 height 21
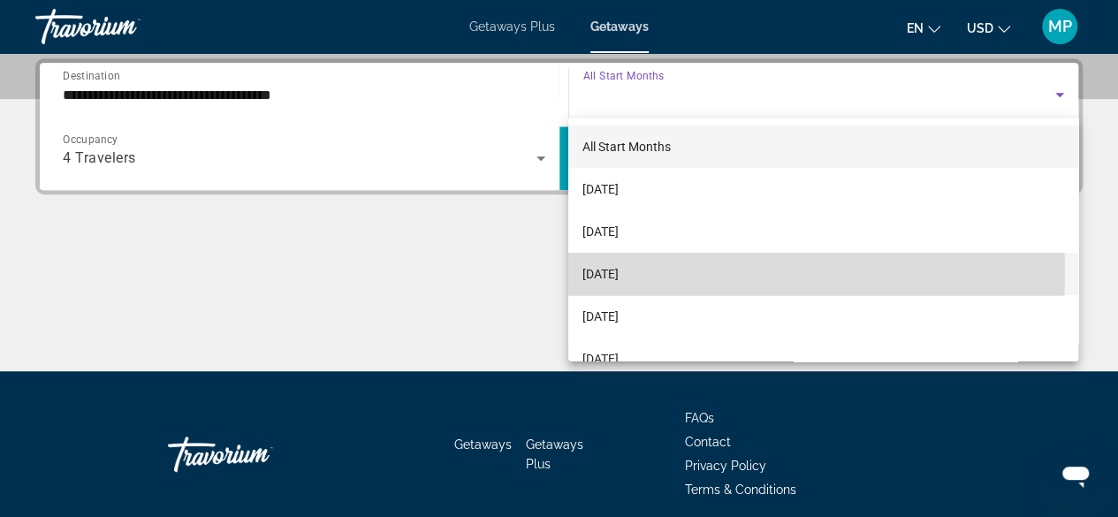
click at [686, 274] on mat-option "November 2025" at bounding box center [823, 274] width 510 height 42
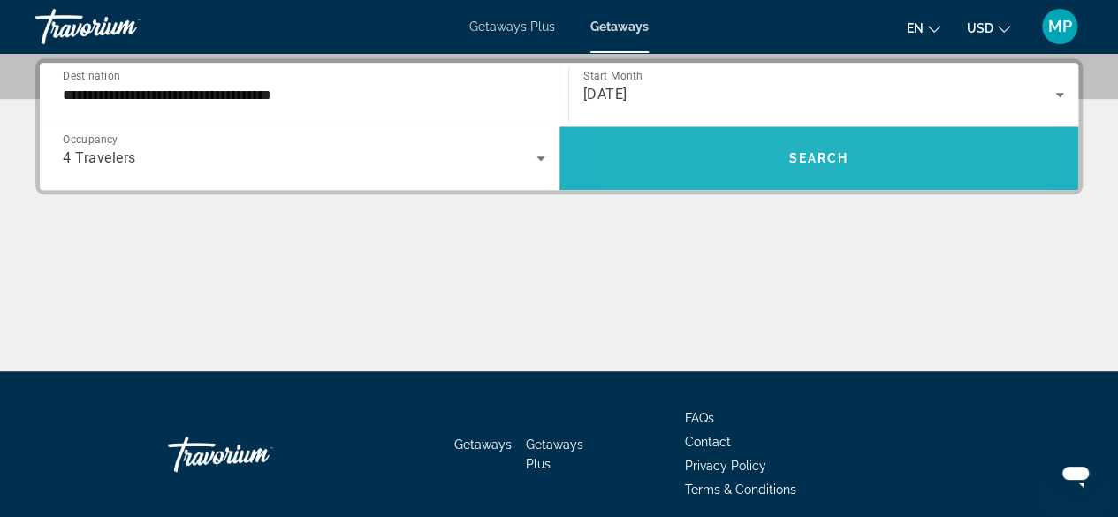
click at [728, 167] on span "Search widget" at bounding box center [820, 158] width 520 height 42
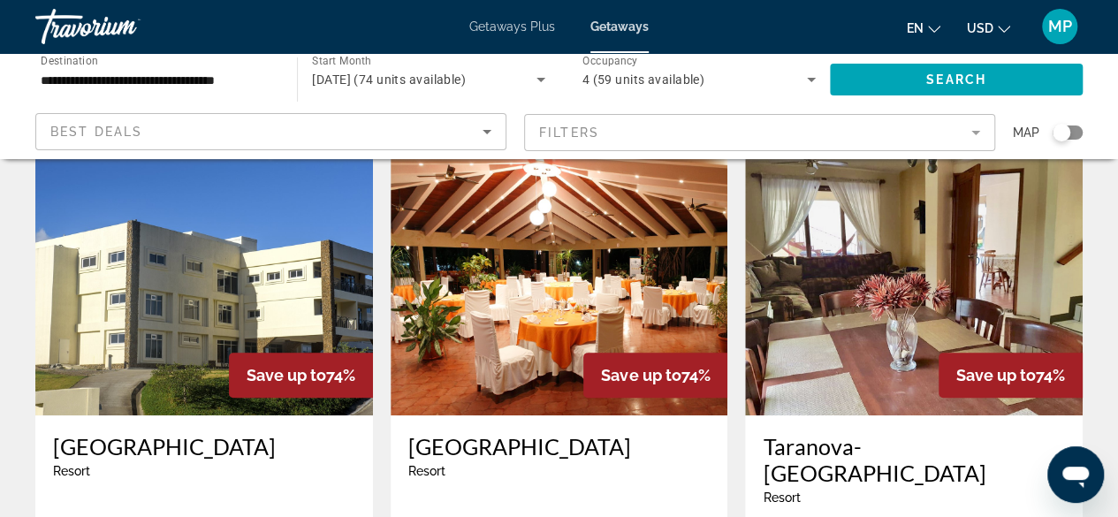
scroll to position [177, 0]
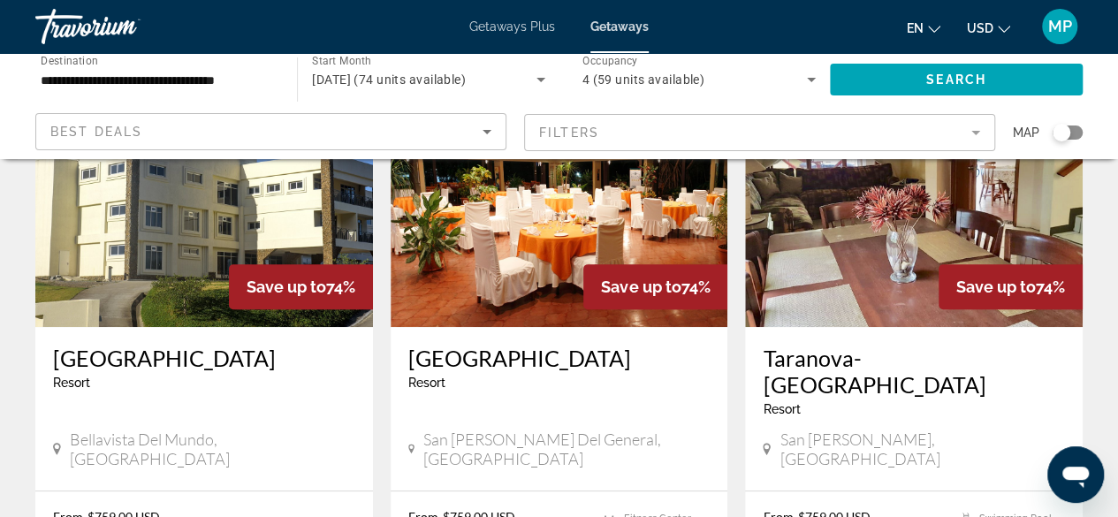
click at [200, 254] on img "Main content" at bounding box center [204, 185] width 338 height 283
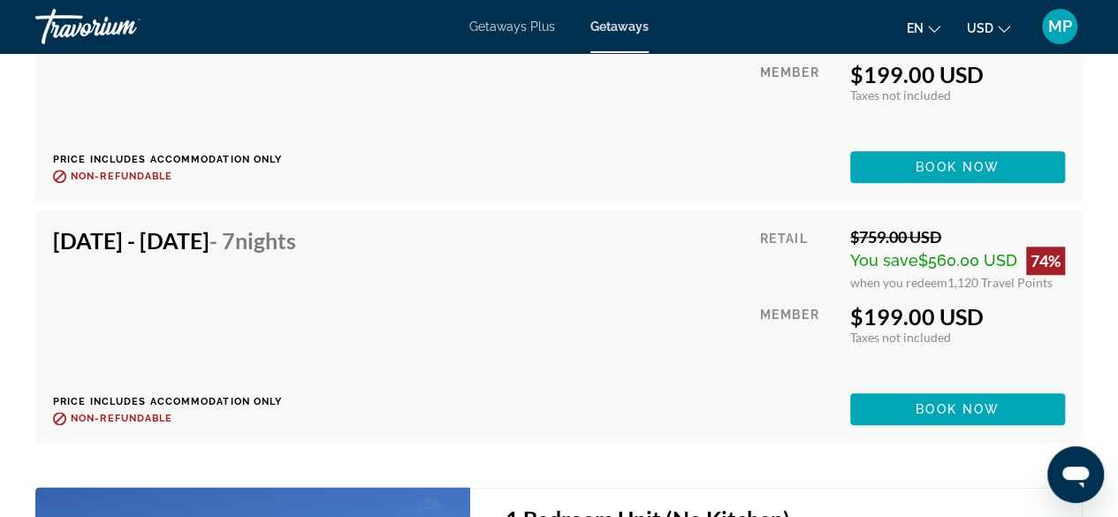
scroll to position [4031, 0]
